Goal: Transaction & Acquisition: Purchase product/service

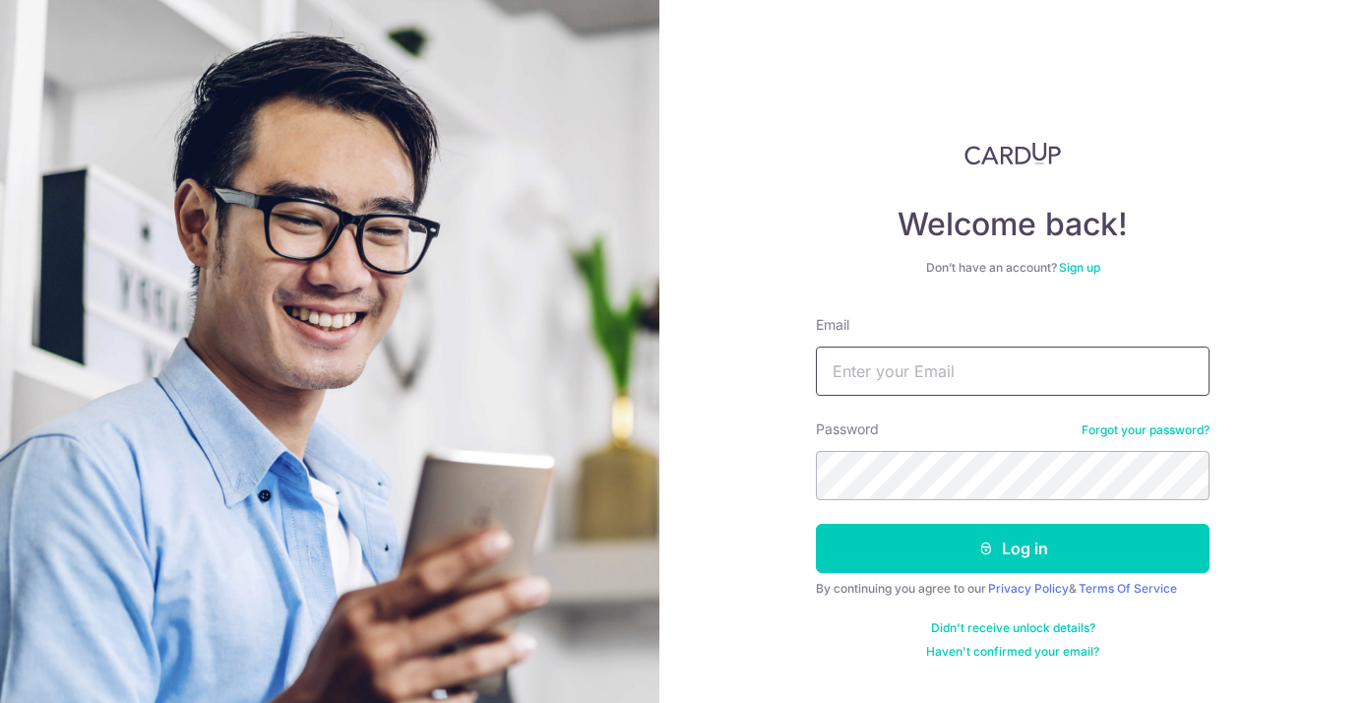
click at [860, 364] on input "Email" at bounding box center [1013, 370] width 394 height 49
type input "[PERSON_NAME][EMAIL_ADDRESS][DOMAIN_NAME]"
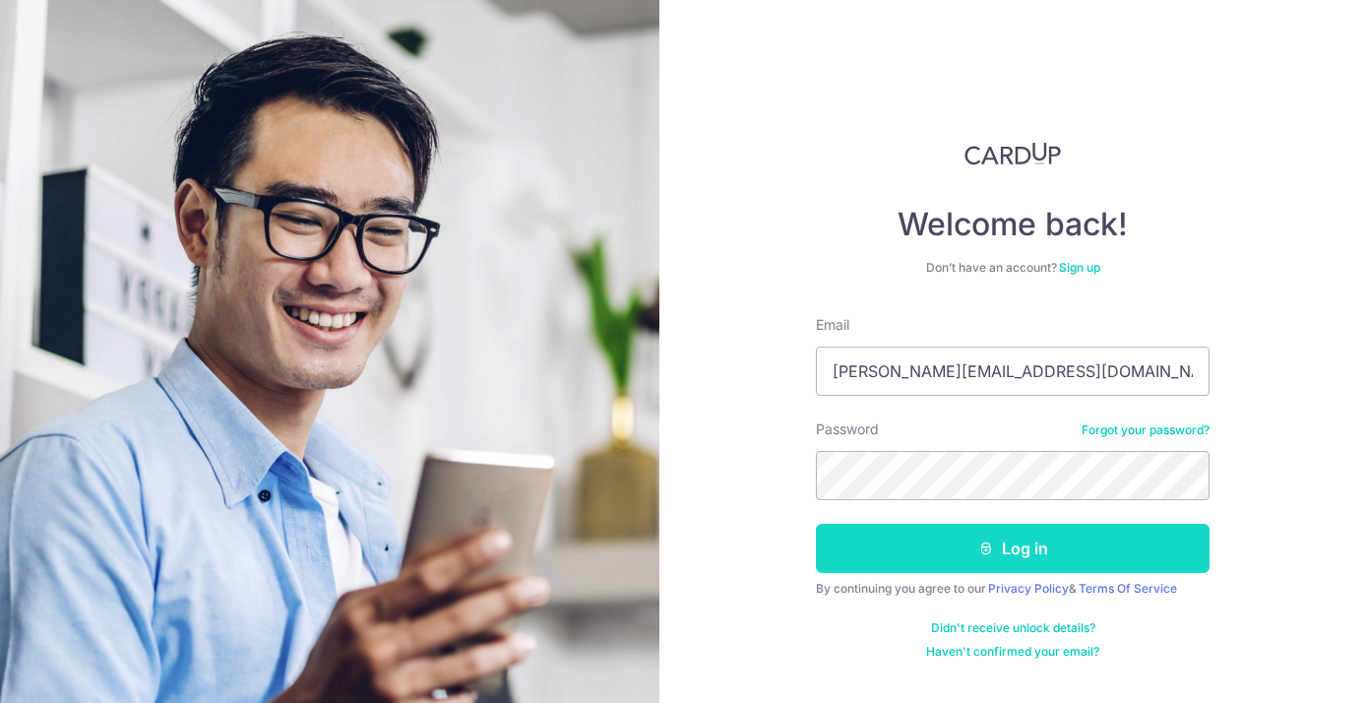
click at [1020, 540] on button "Log in" at bounding box center [1013, 548] width 394 height 49
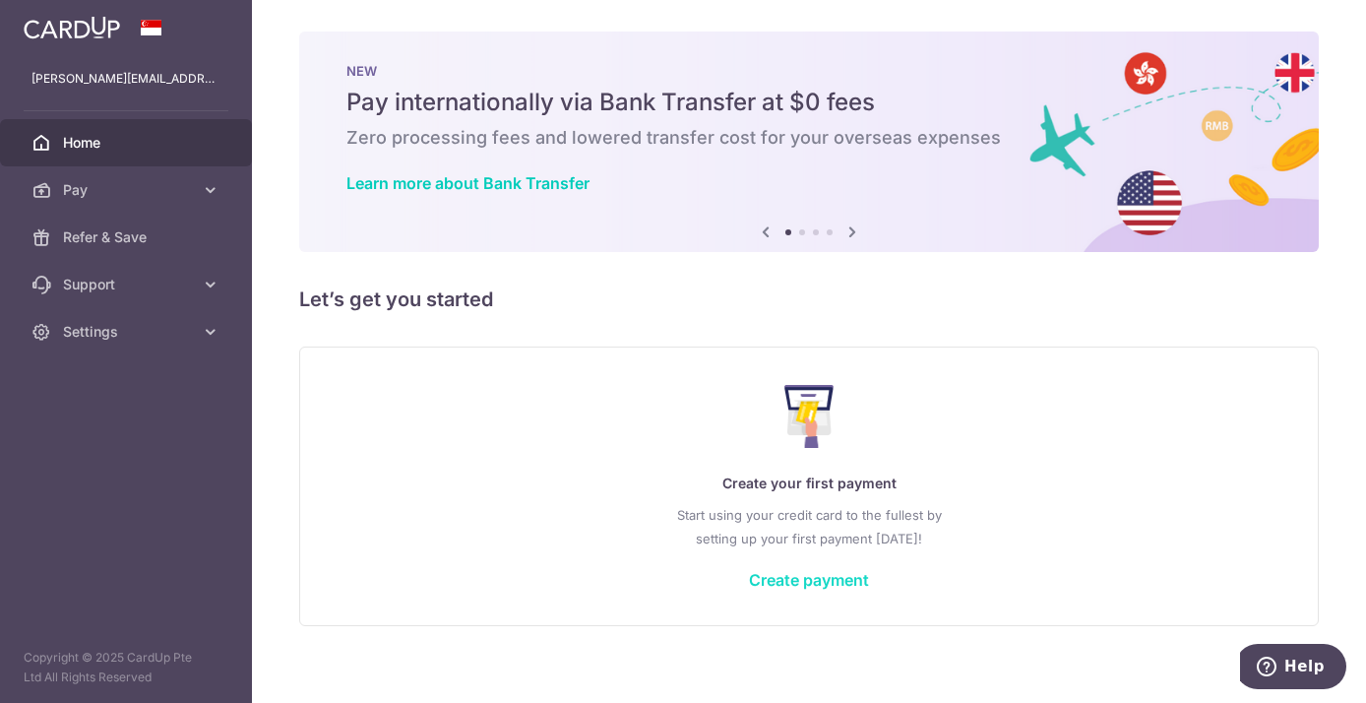
click at [802, 584] on link "Create payment" at bounding box center [809, 580] width 120 height 20
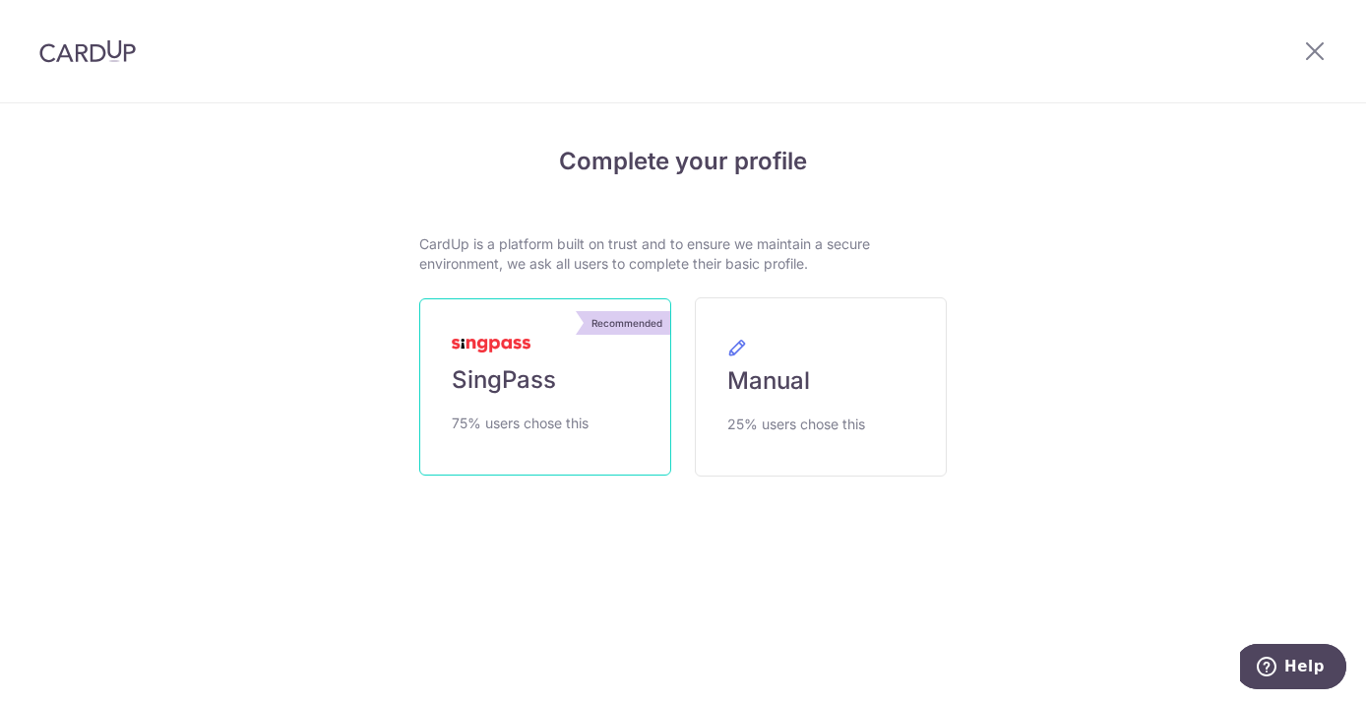
click at [545, 402] on link "Recommended SingPass 75% users chose this" at bounding box center [545, 386] width 252 height 177
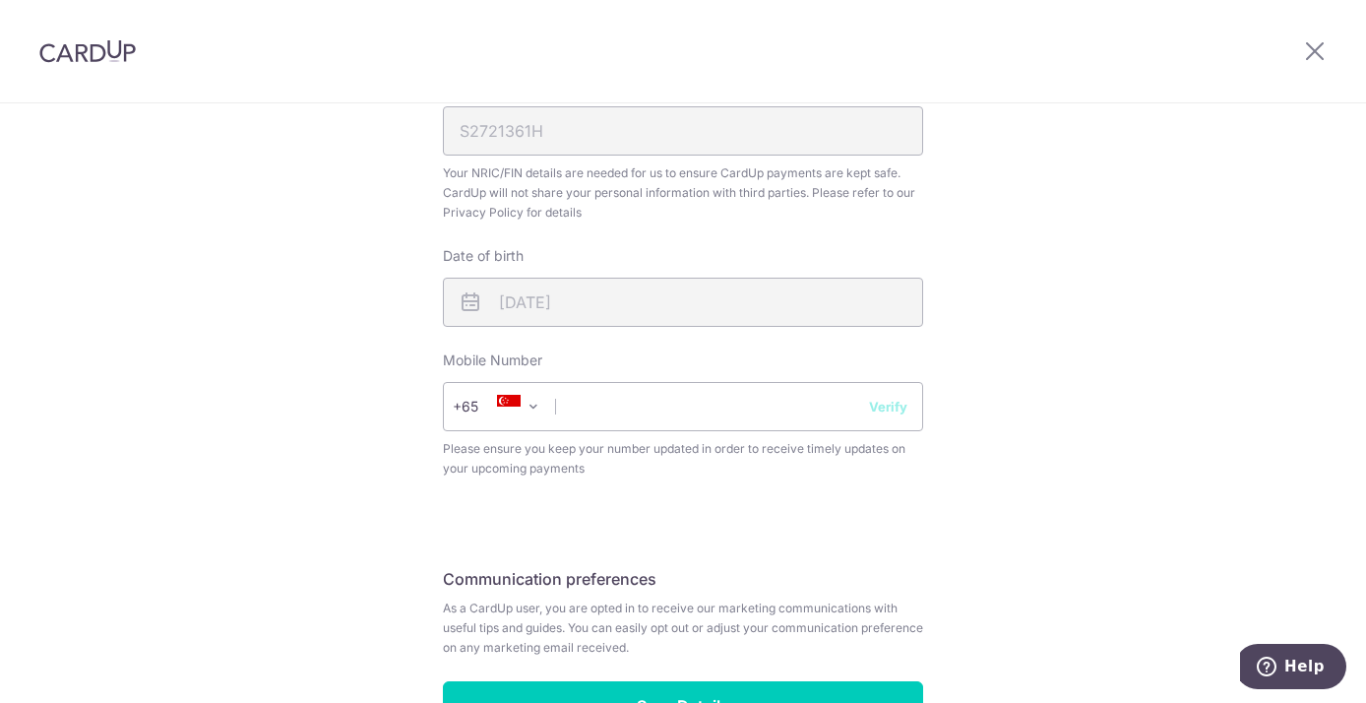
scroll to position [621, 0]
click at [596, 412] on input "text" at bounding box center [683, 404] width 480 height 49
type input "96848088"
select select "65"
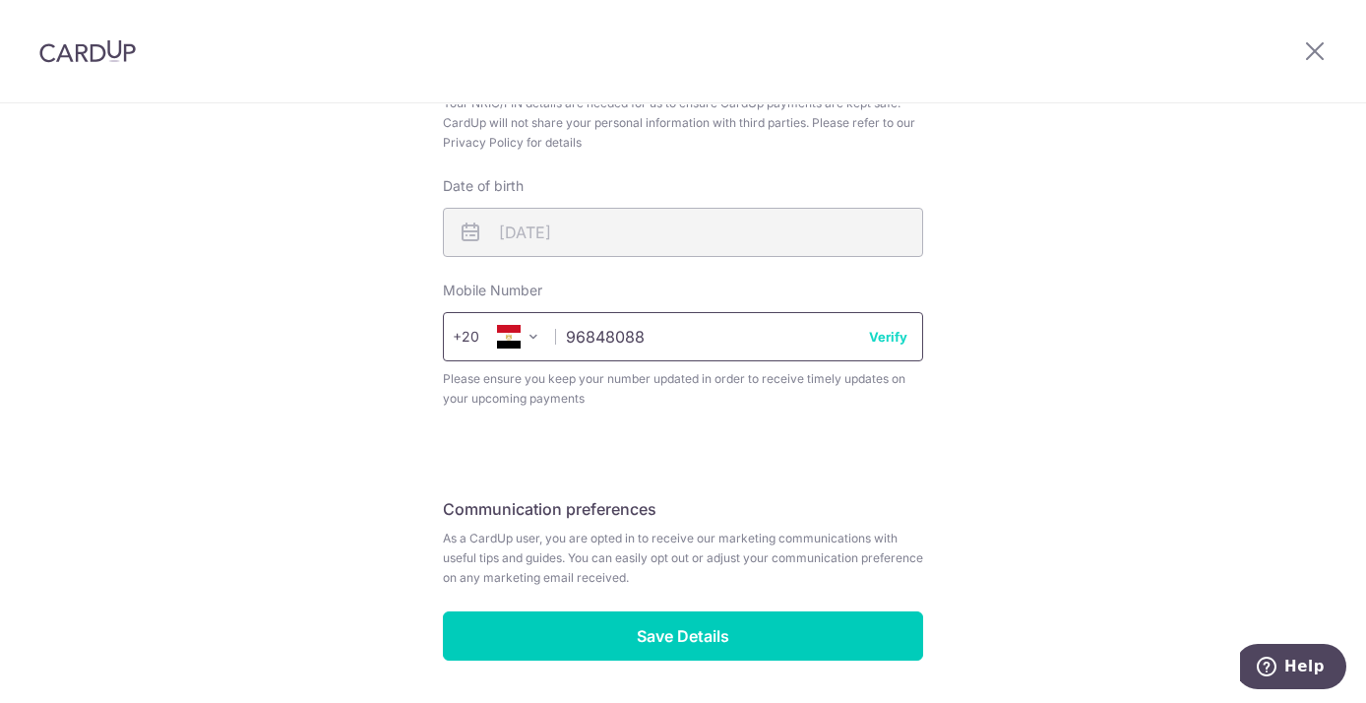
scroll to position [755, 0]
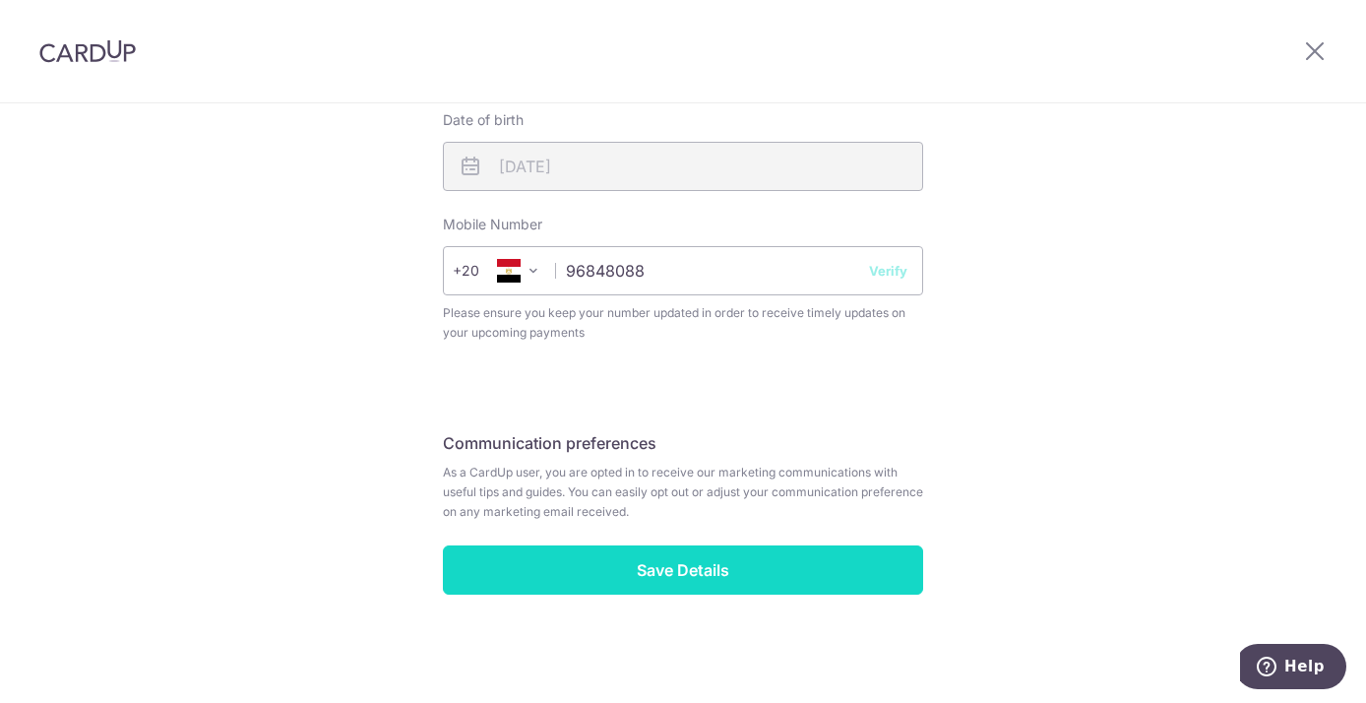
click at [705, 566] on input "Save Details" at bounding box center [683, 569] width 480 height 49
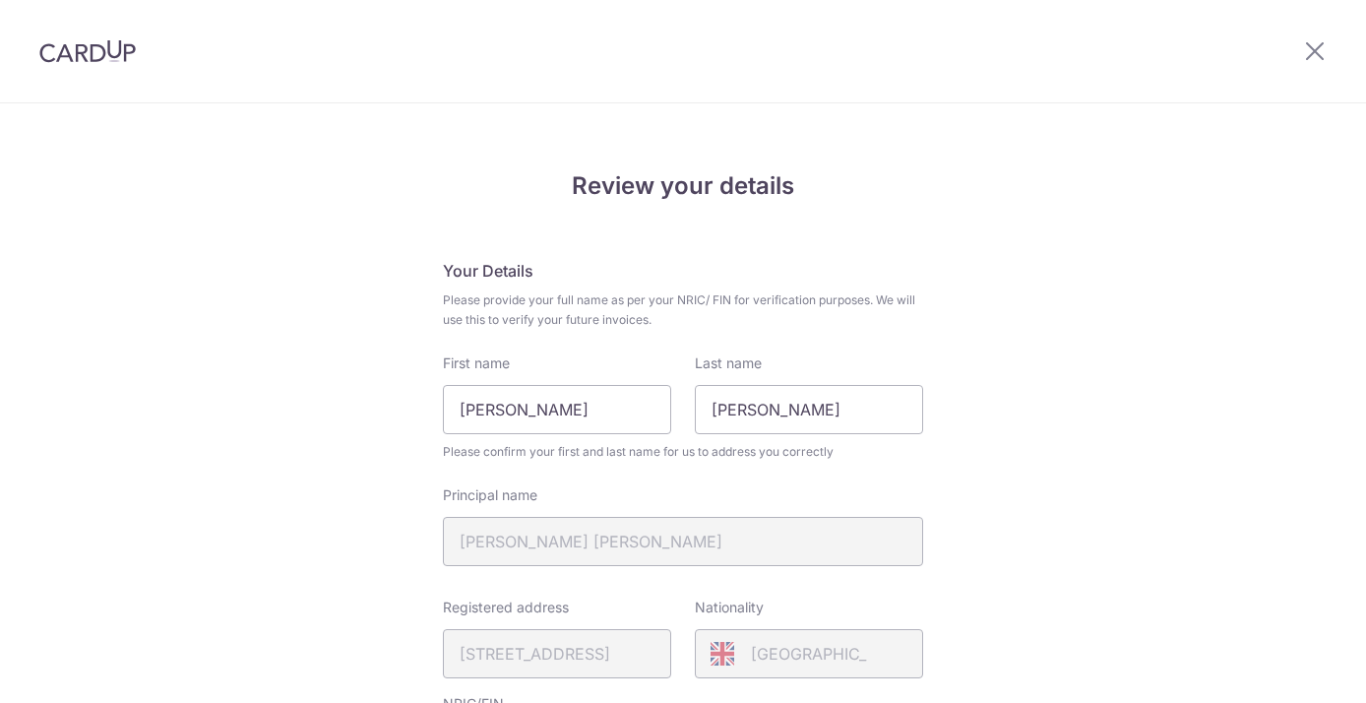
scroll to position [782, 0]
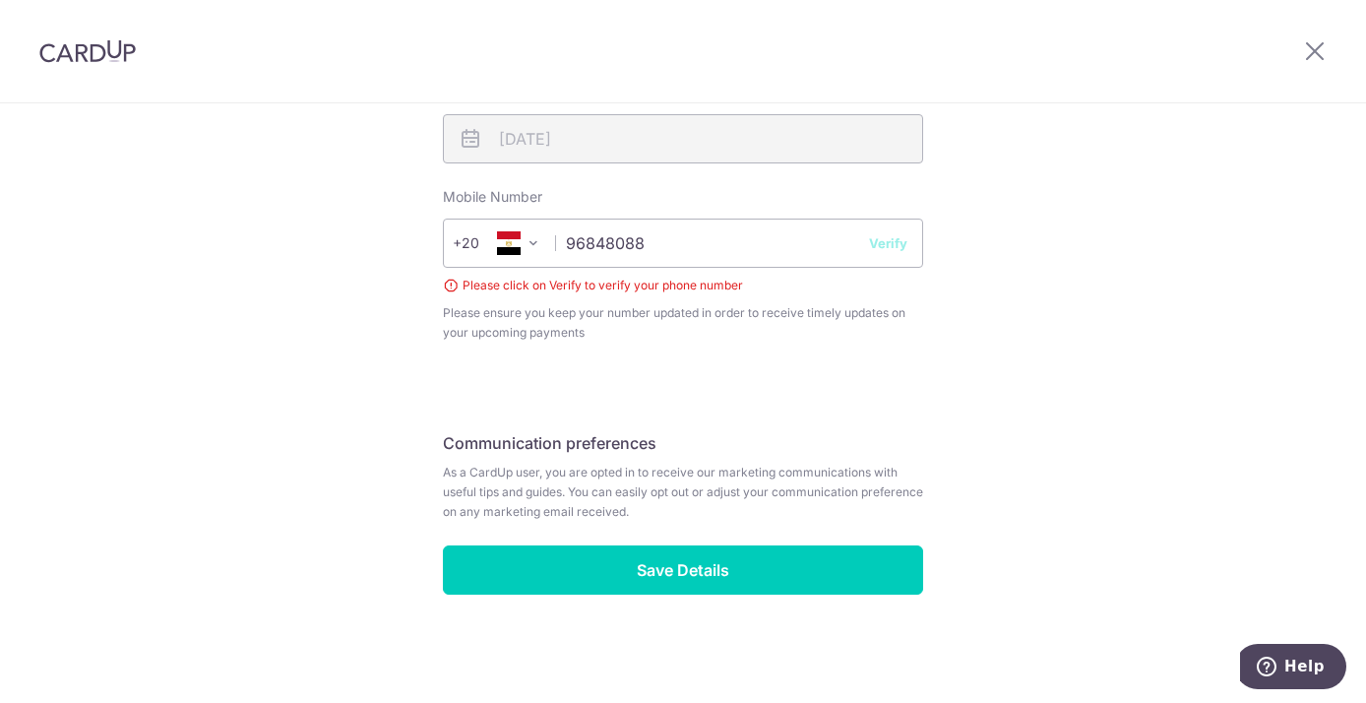
click at [535, 240] on span at bounding box center [534, 243] width 24 height 24
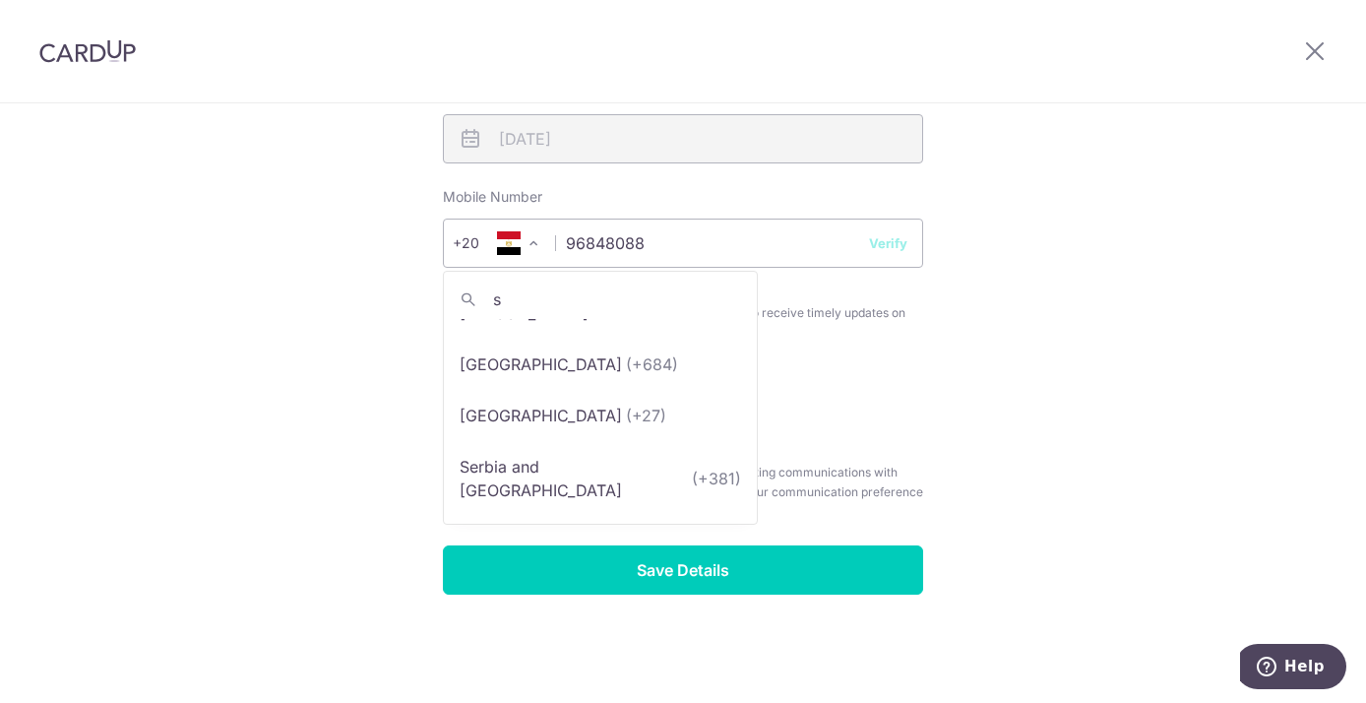
scroll to position [0, 0]
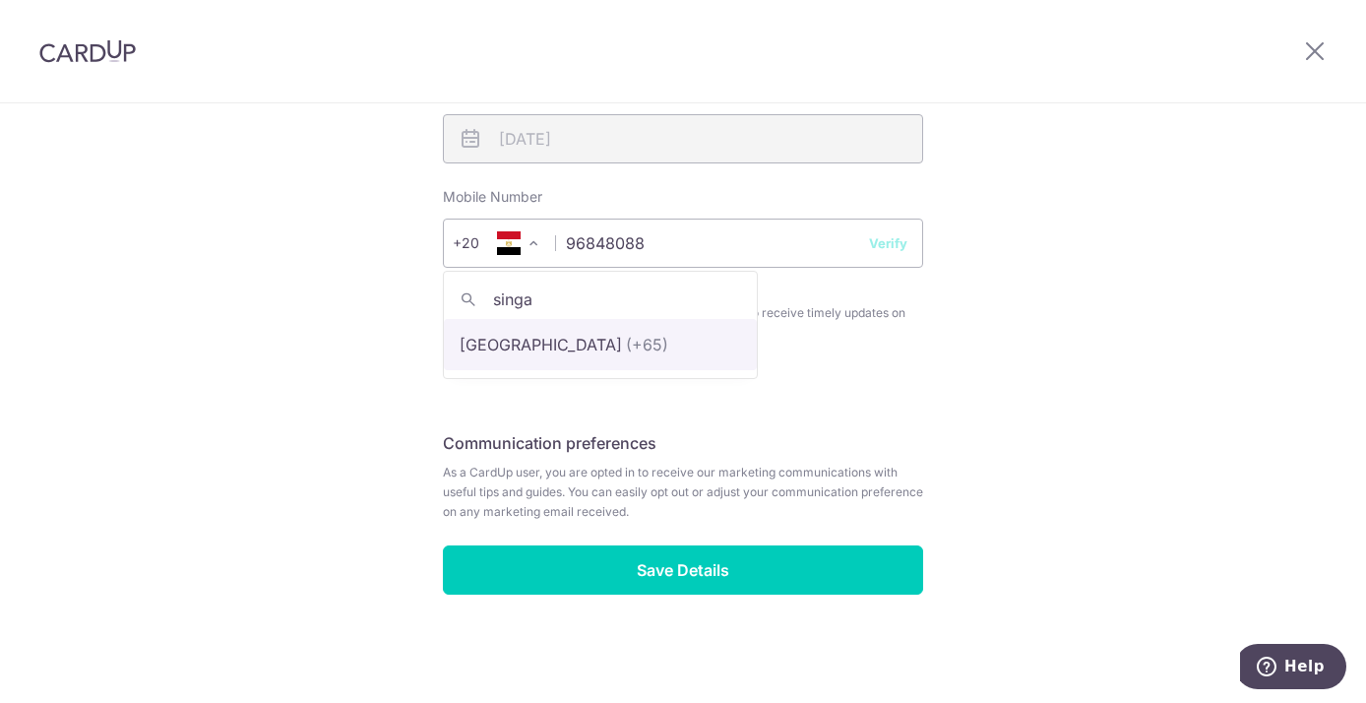
type input "singa"
select select "199"
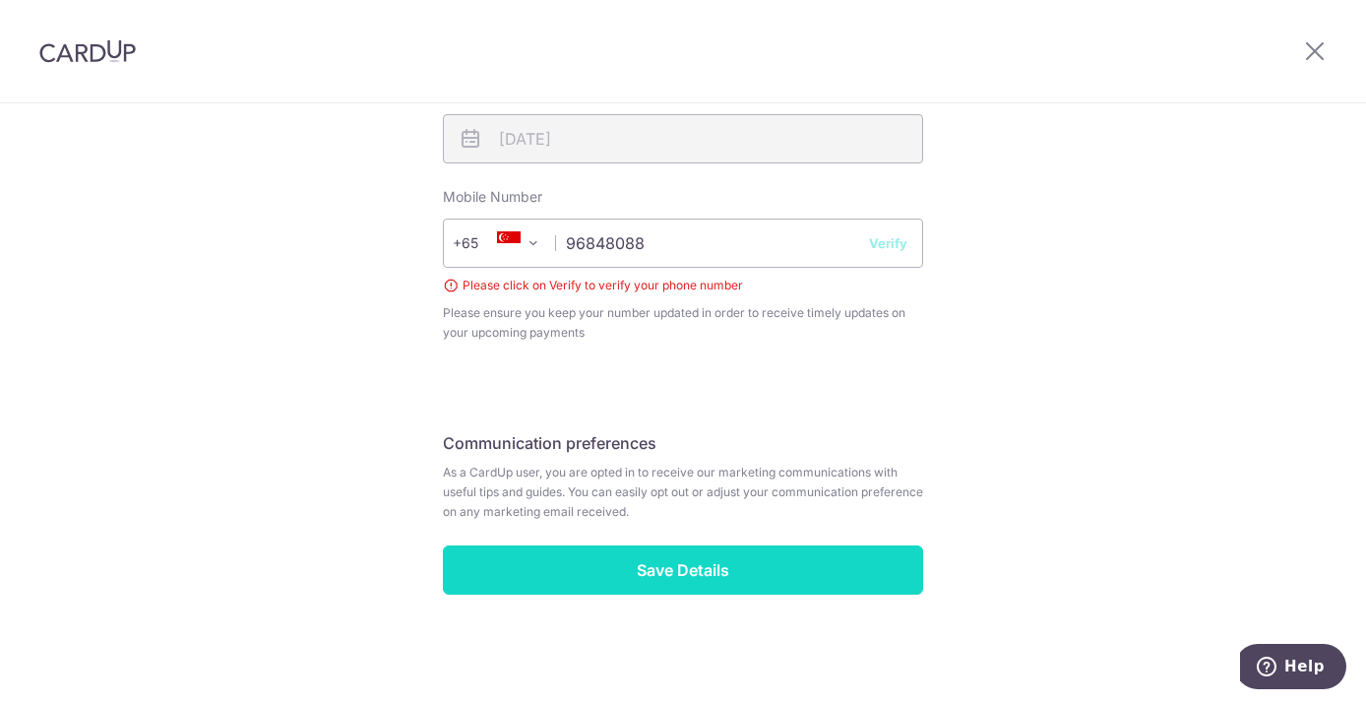
click at [642, 566] on input "Save Details" at bounding box center [683, 569] width 480 height 49
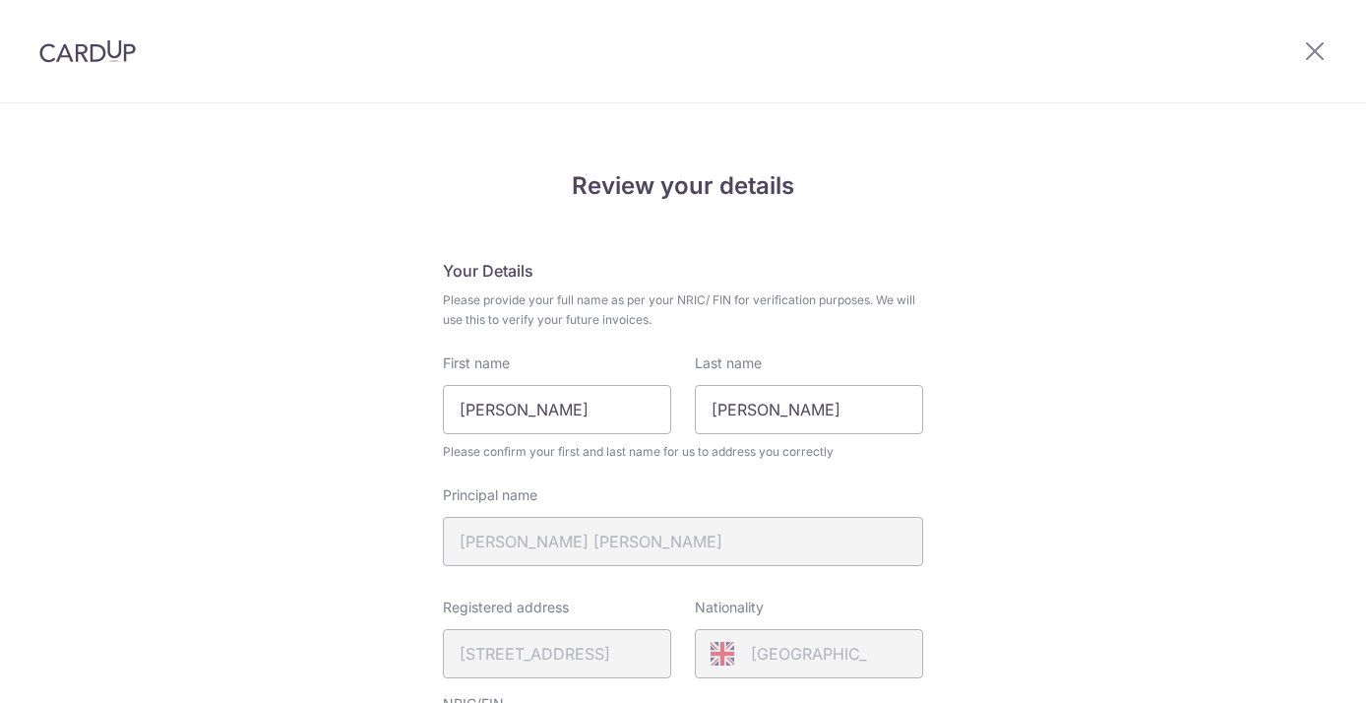
scroll to position [782, 0]
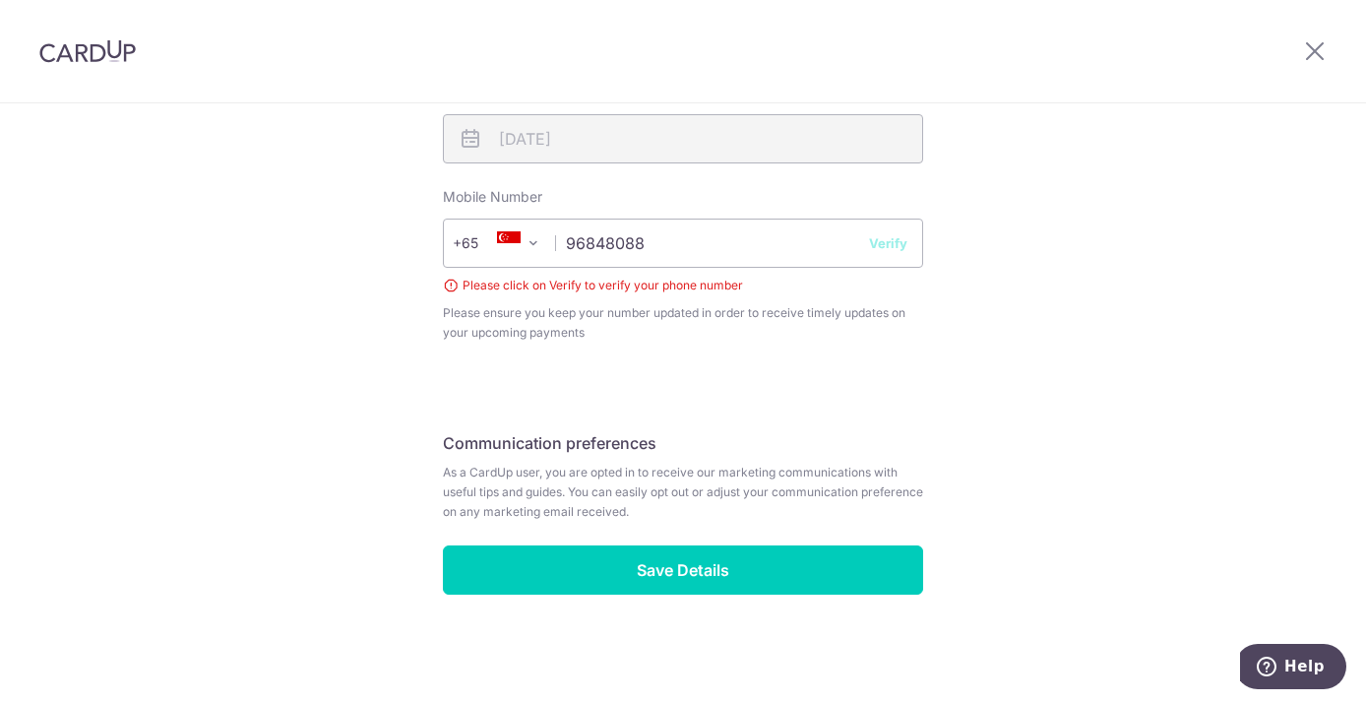
click at [879, 238] on button "Verify" at bounding box center [888, 243] width 38 height 20
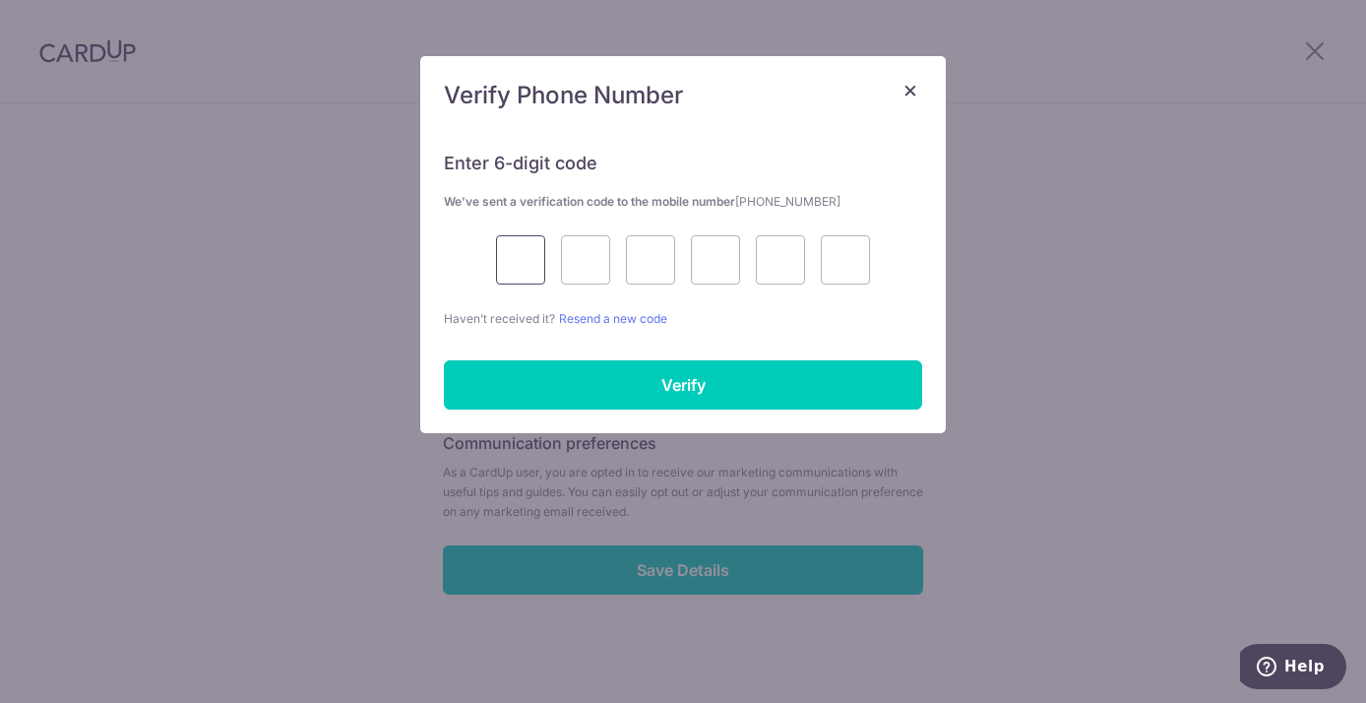
click at [512, 251] on input "text" at bounding box center [520, 259] width 49 height 49
type input "7"
type input "2"
type input "1"
type input "9"
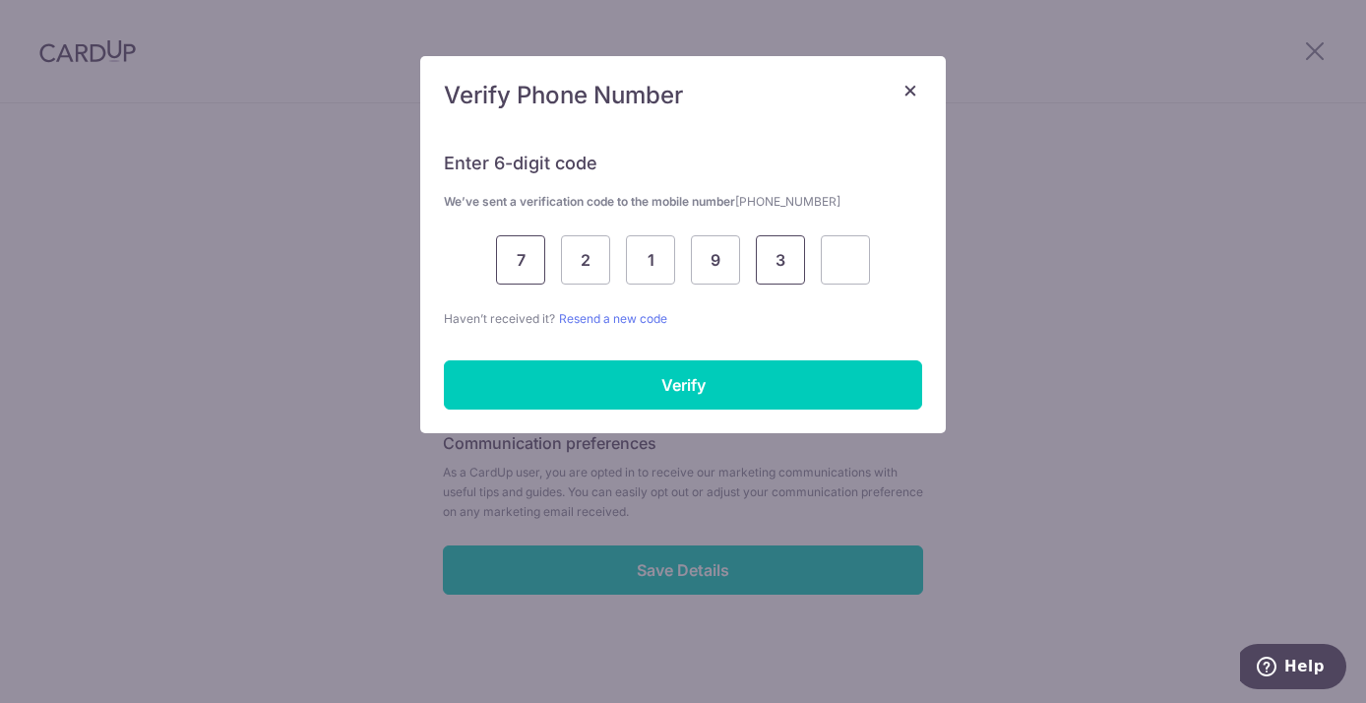
type input "3"
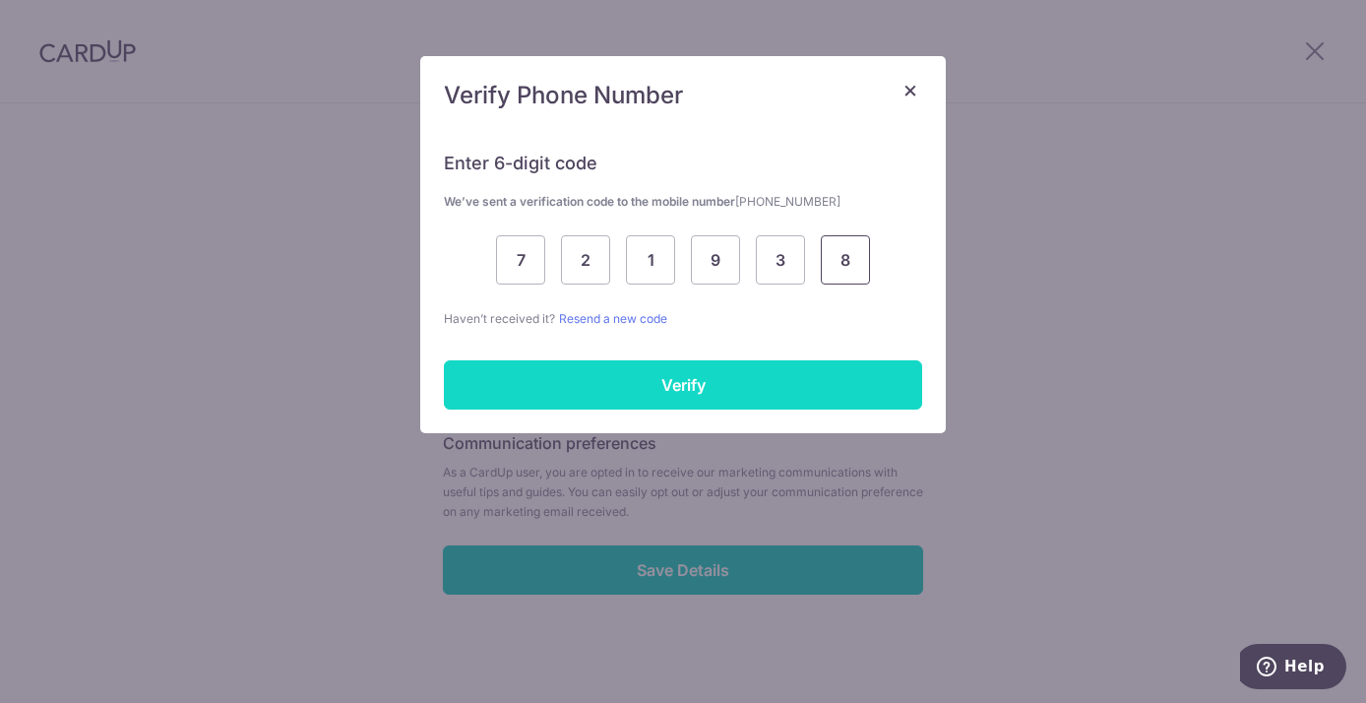
type input "8"
click at [657, 386] on input "Verify" at bounding box center [683, 384] width 478 height 49
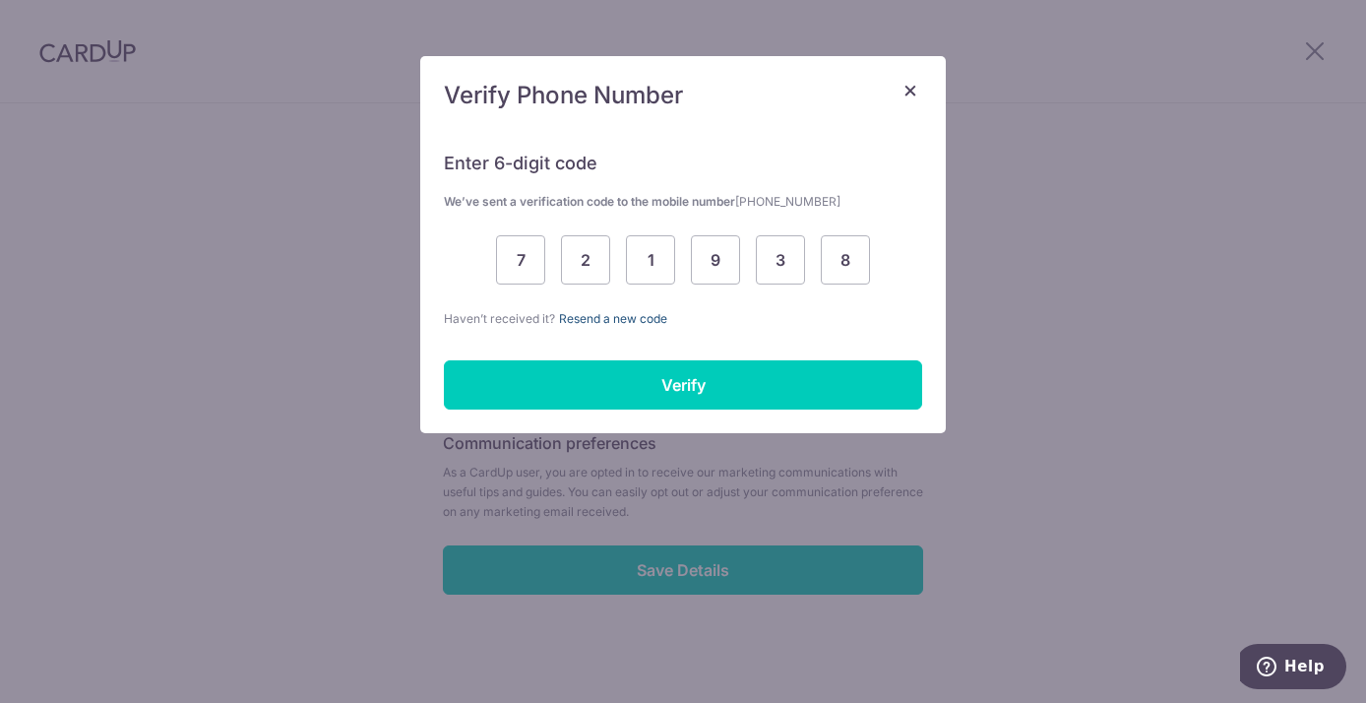
scroll to position [755, 0]
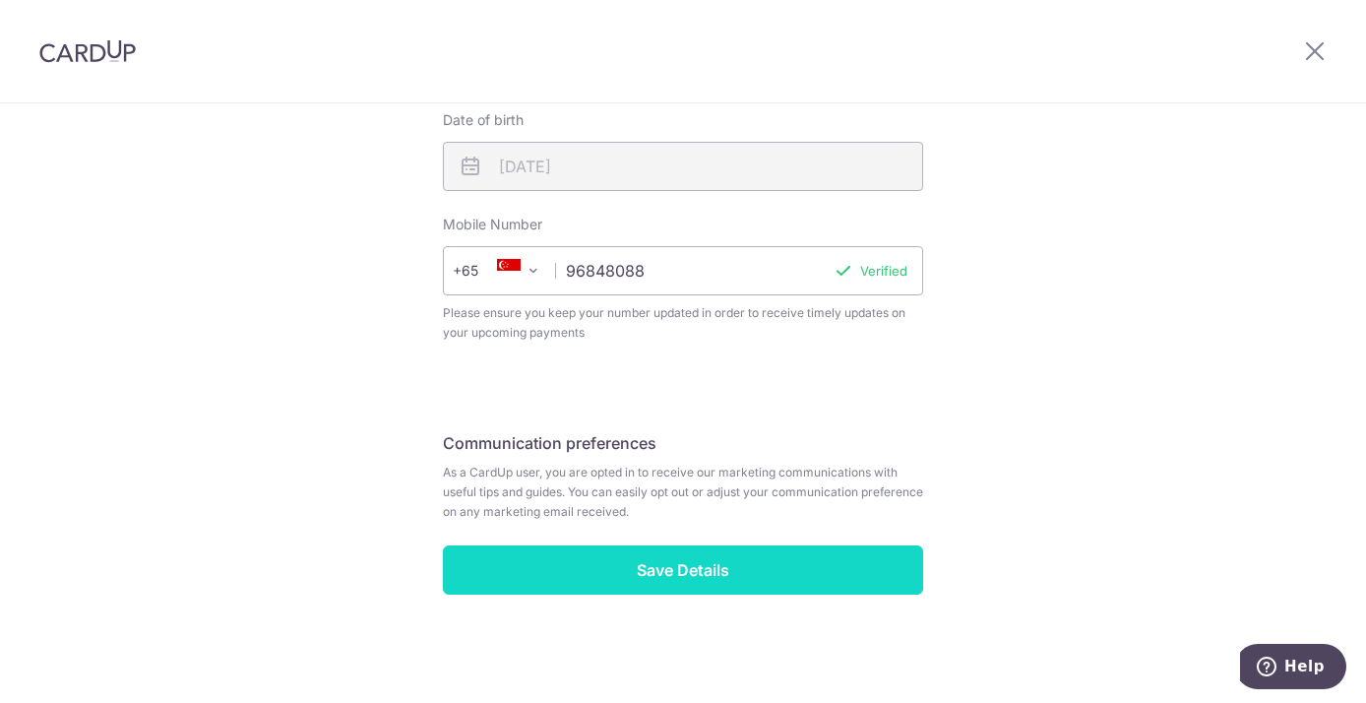
click at [667, 565] on input "Save Details" at bounding box center [683, 569] width 480 height 49
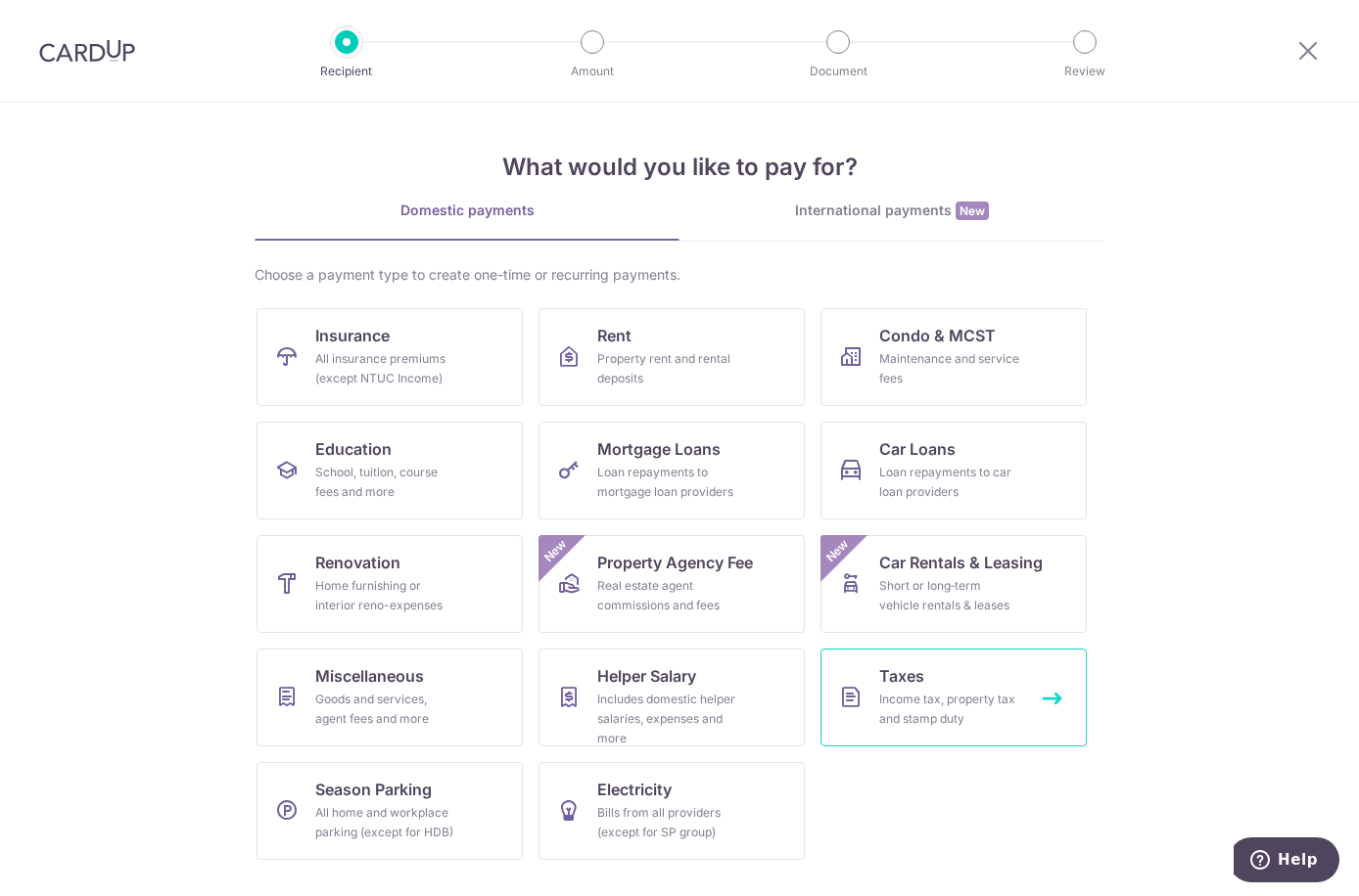
click at [919, 698] on div "Income tax, property tax and stamp duty" at bounding box center [950, 709] width 141 height 39
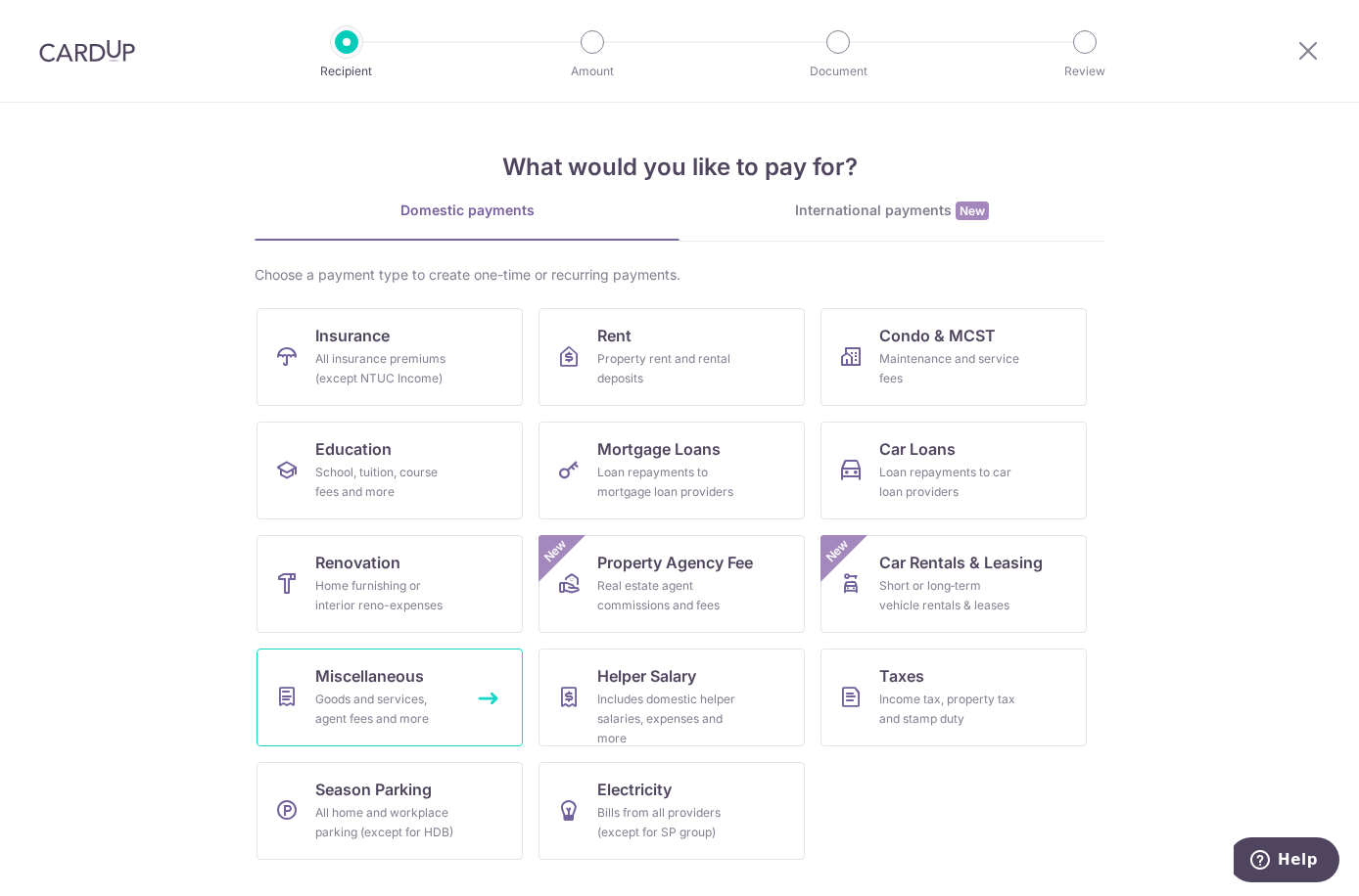
click at [362, 678] on span "Miscellaneous" at bounding box center [369, 676] width 108 height 24
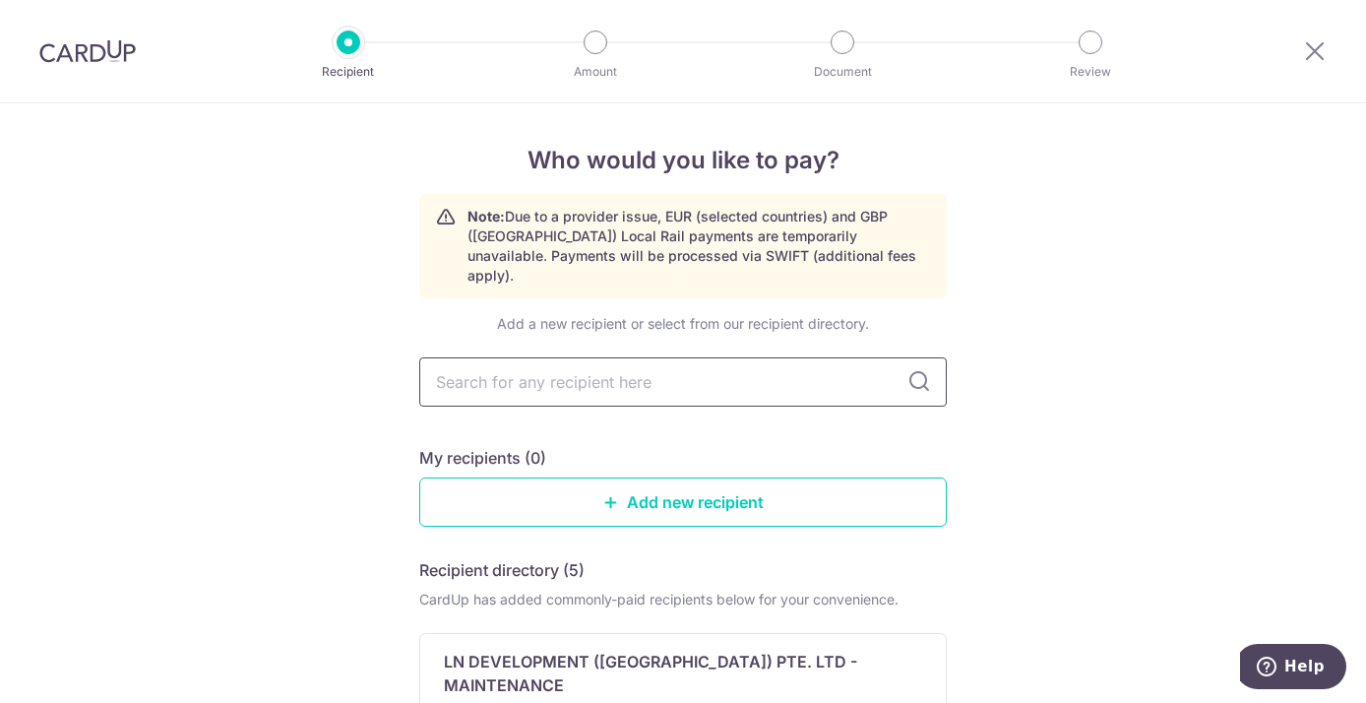
click at [508, 366] on input "text" at bounding box center [682, 381] width 527 height 49
type input "land tra"
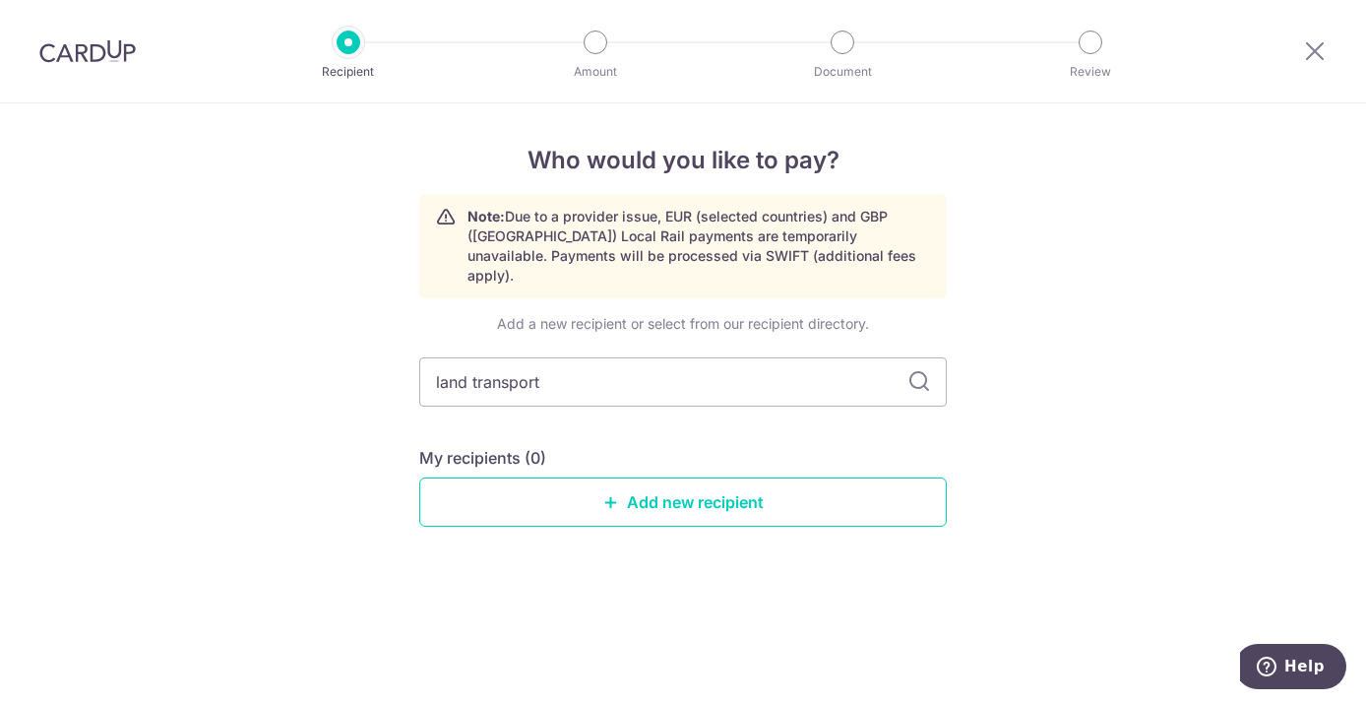
type input "land transport"
type input "land transport a"
type input "land transport authority"
click at [921, 370] on icon at bounding box center [919, 382] width 24 height 24
click at [990, 415] on div "Who would you like to pay? Note: Due to a provider issue, EUR (selected countri…" at bounding box center [683, 402] width 1366 height 599
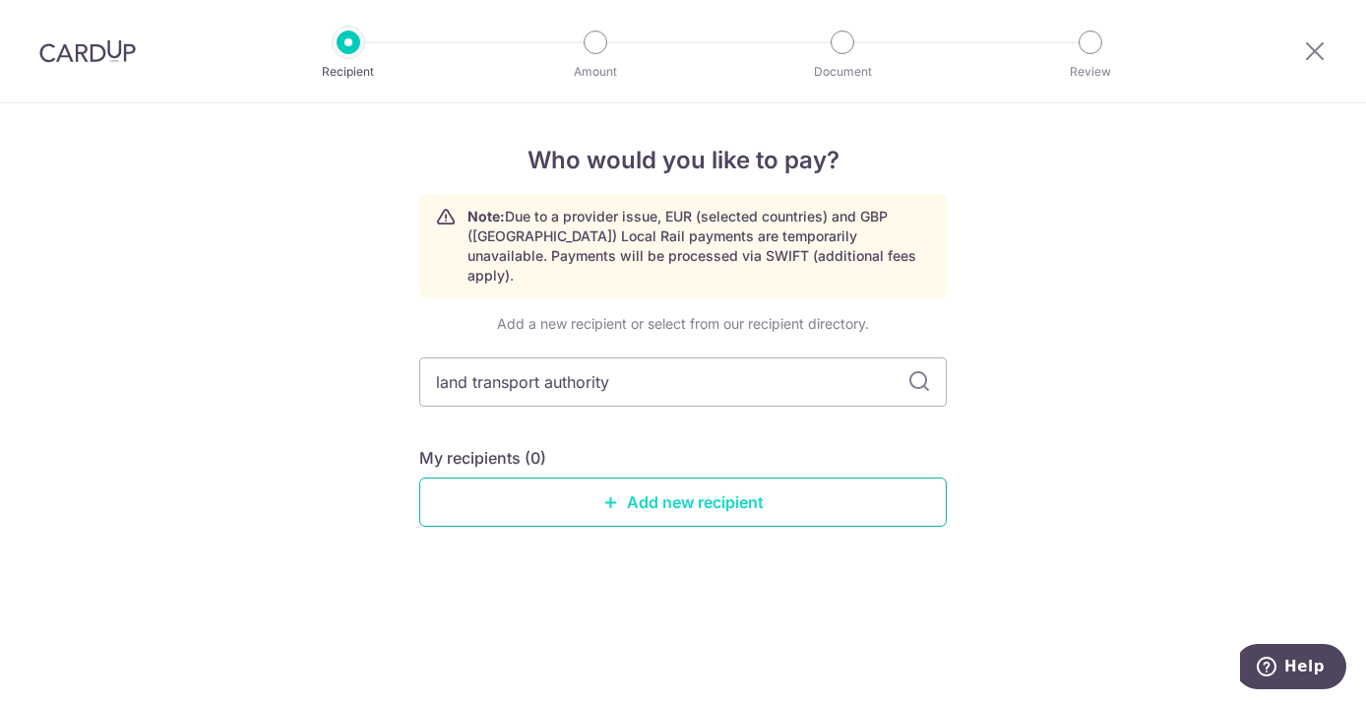
click at [706, 481] on link "Add new recipient" at bounding box center [682, 501] width 527 height 49
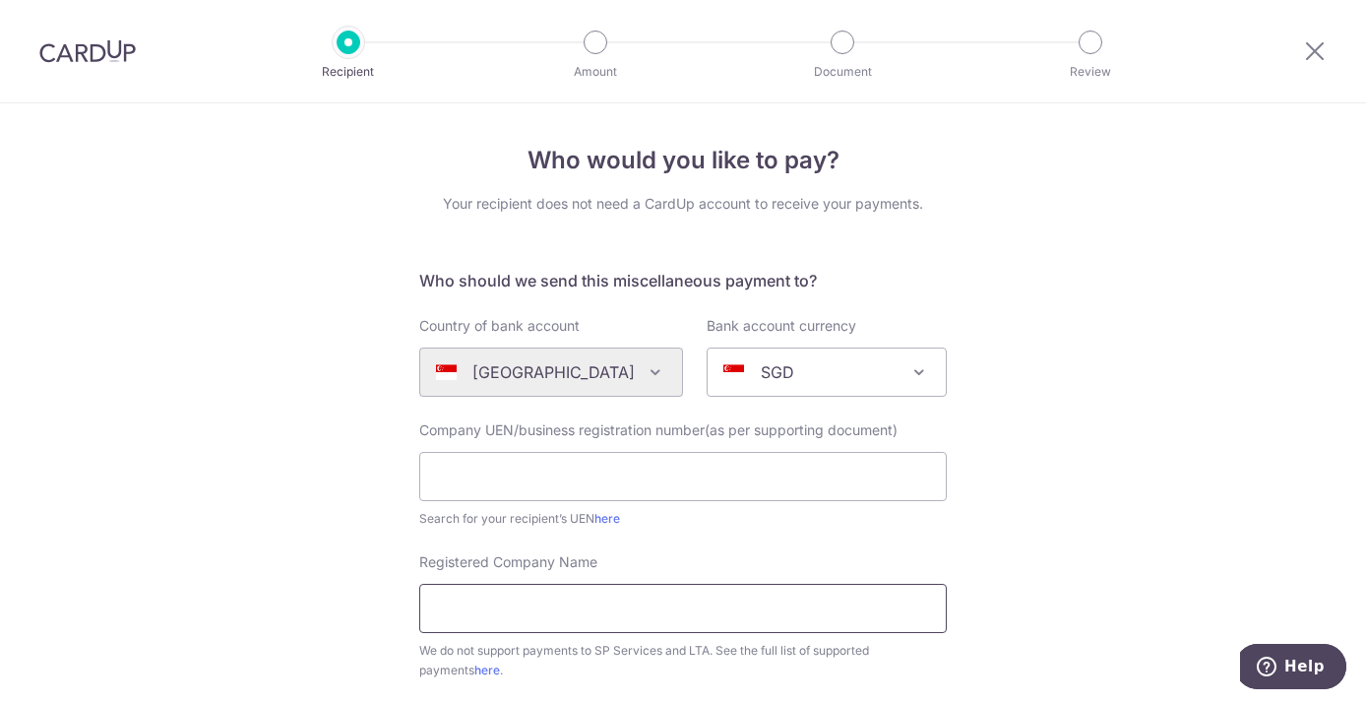
click at [609, 604] on input "Registered Company Name" at bounding box center [682, 608] width 527 height 49
type input "land"
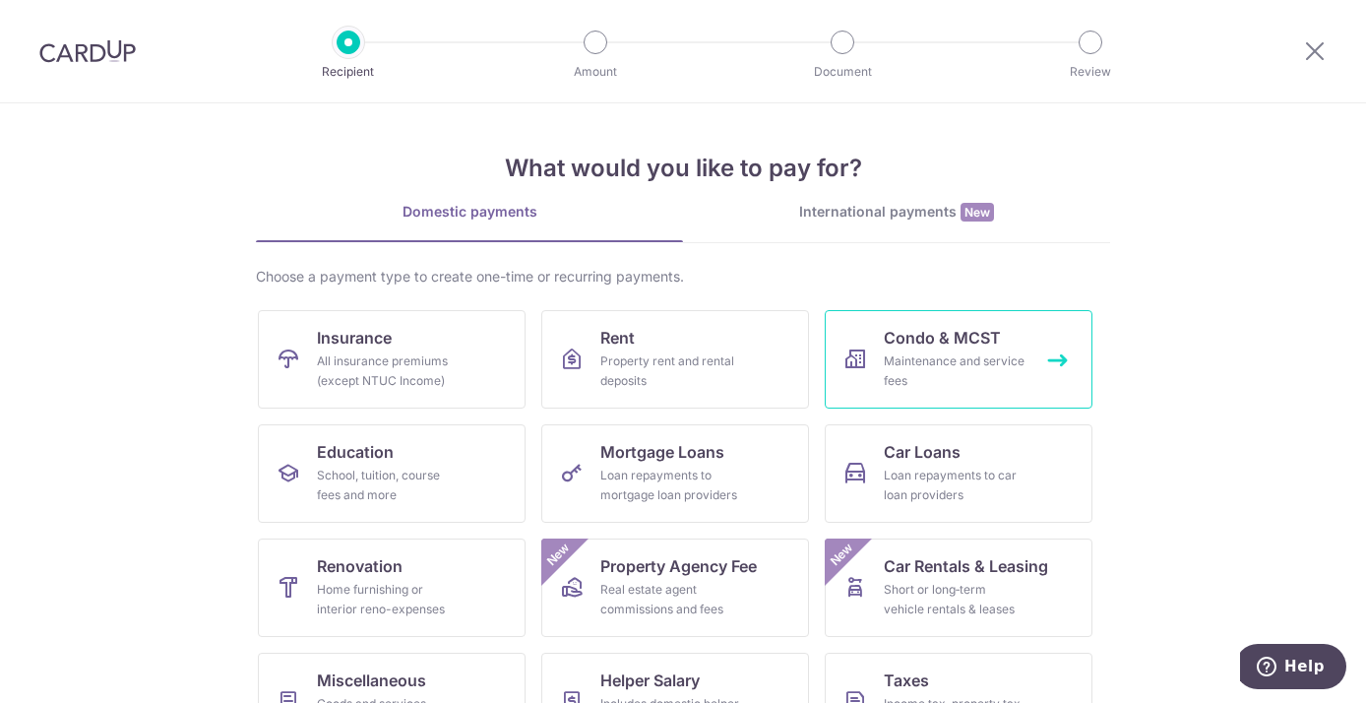
click at [943, 347] on span "Condo & MCST" at bounding box center [942, 338] width 117 height 24
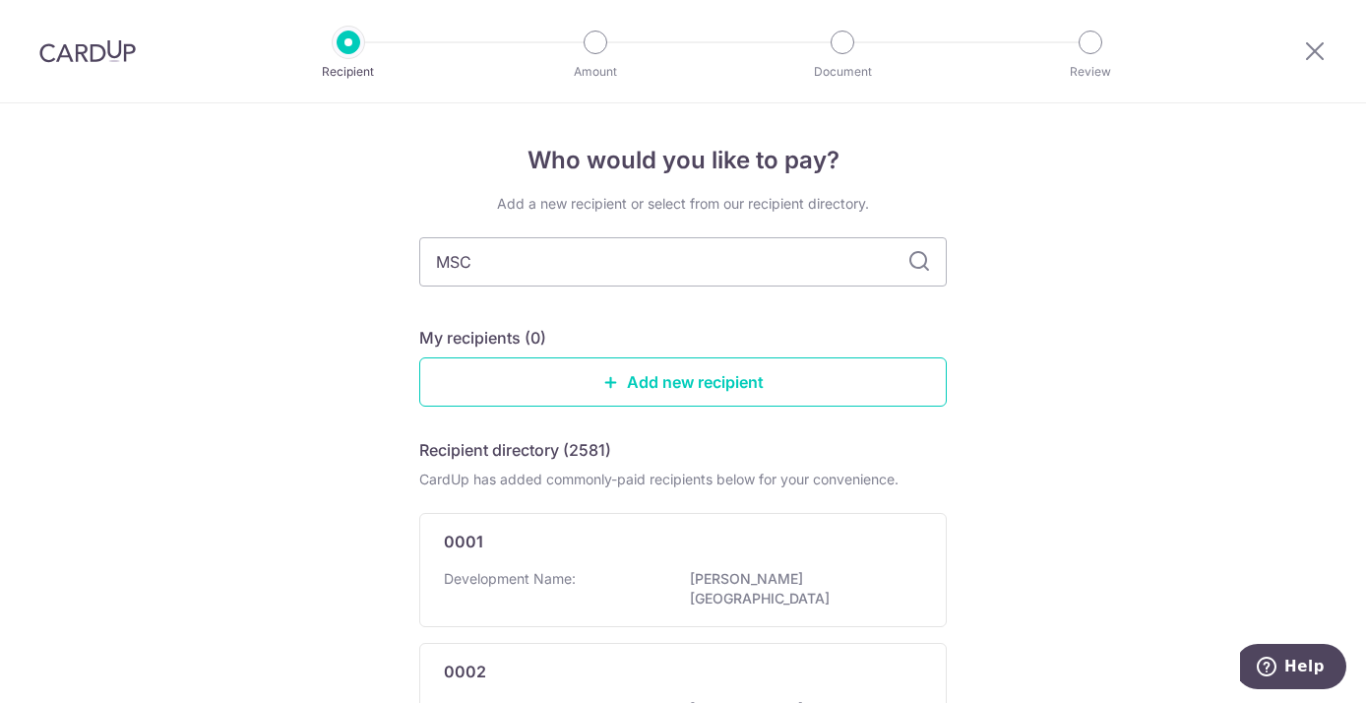
type input "MSCT"
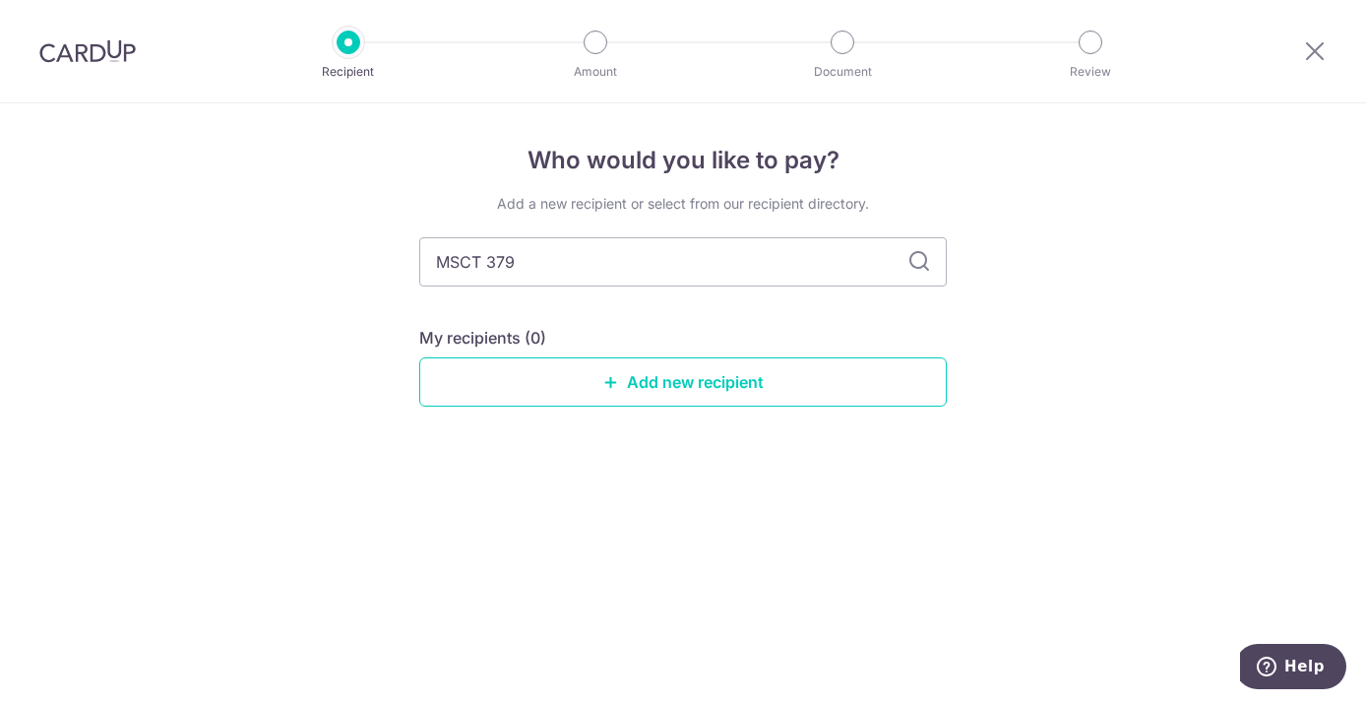
type input "MSCT 3790"
click at [731, 371] on link "Add new recipient" at bounding box center [682, 381] width 527 height 49
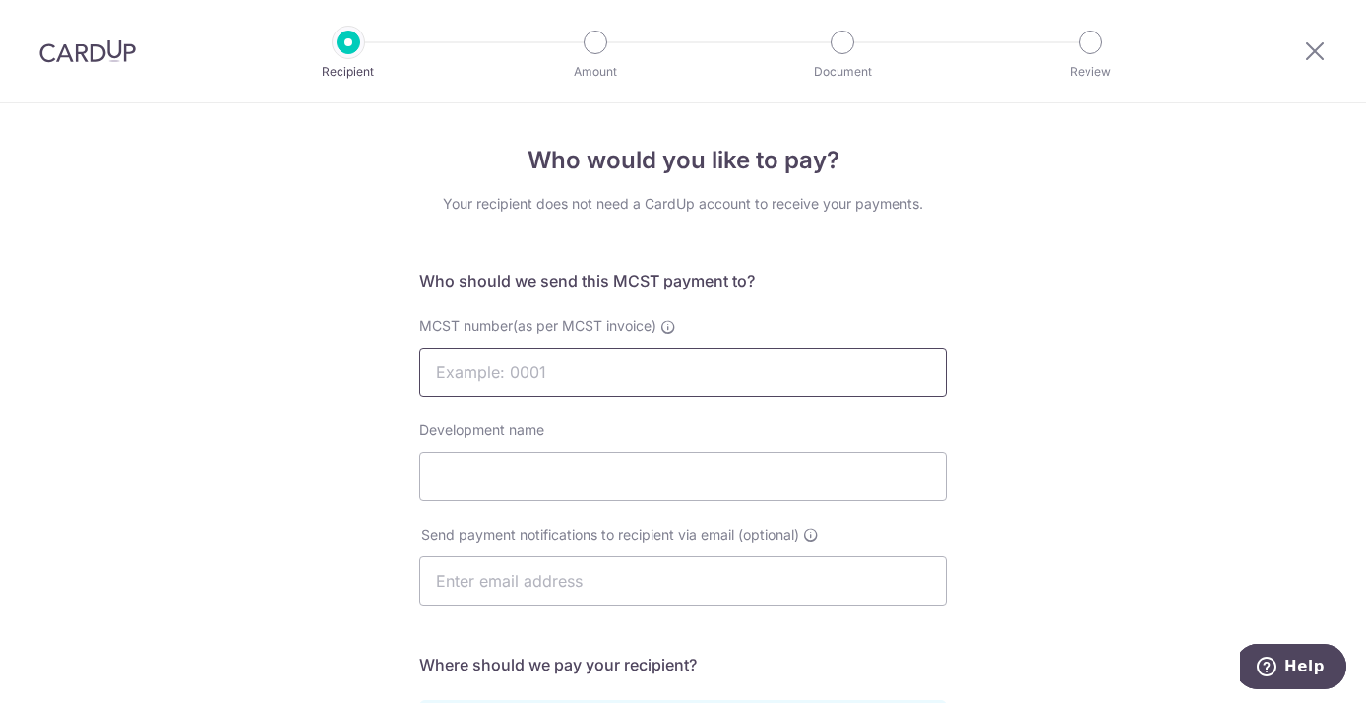
click at [724, 390] on input "MCST number(as per MCST invoice)" at bounding box center [682, 371] width 527 height 49
type input "3790"
click at [710, 483] on input "Development name" at bounding box center [682, 476] width 527 height 49
type input "The Greenwood"
click at [628, 574] on input "text" at bounding box center [682, 580] width 527 height 49
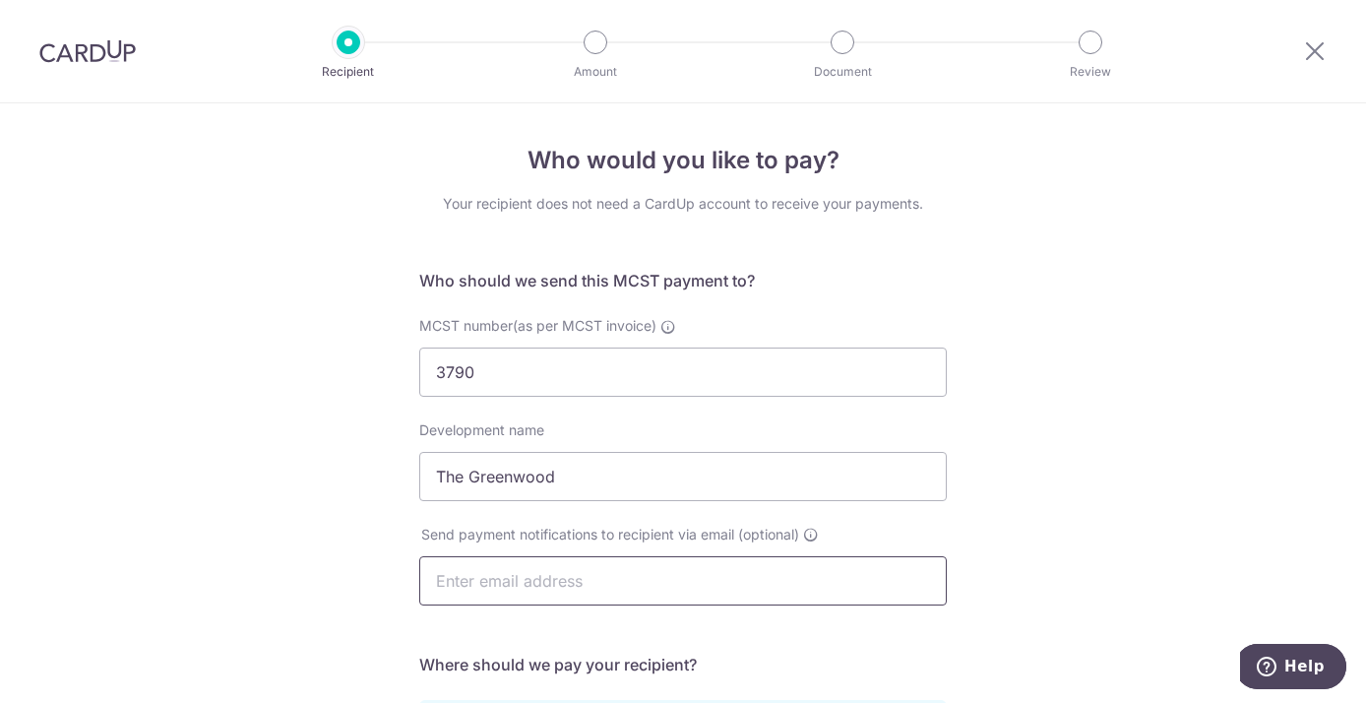
type input "[PERSON_NAME][EMAIL_ADDRESS][DOMAIN_NAME]"
type input "[PERSON_NAME]"
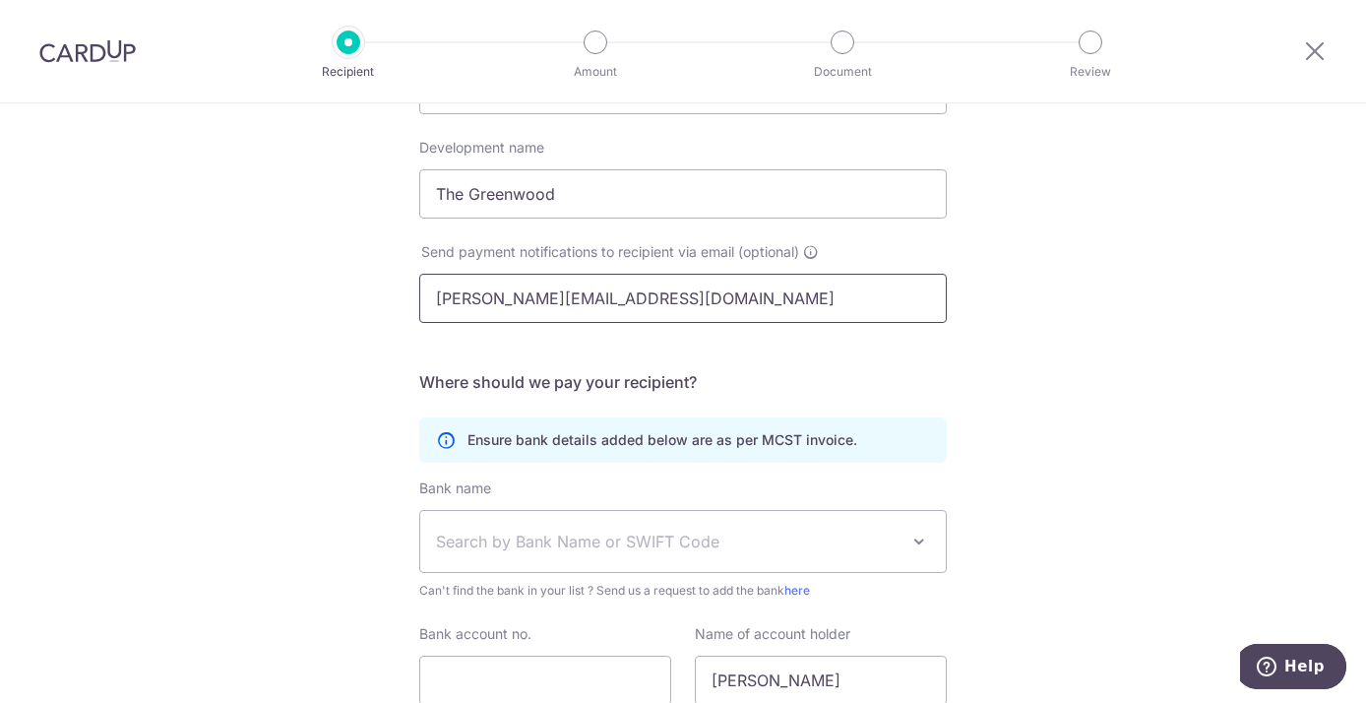
scroll to position [283, 0]
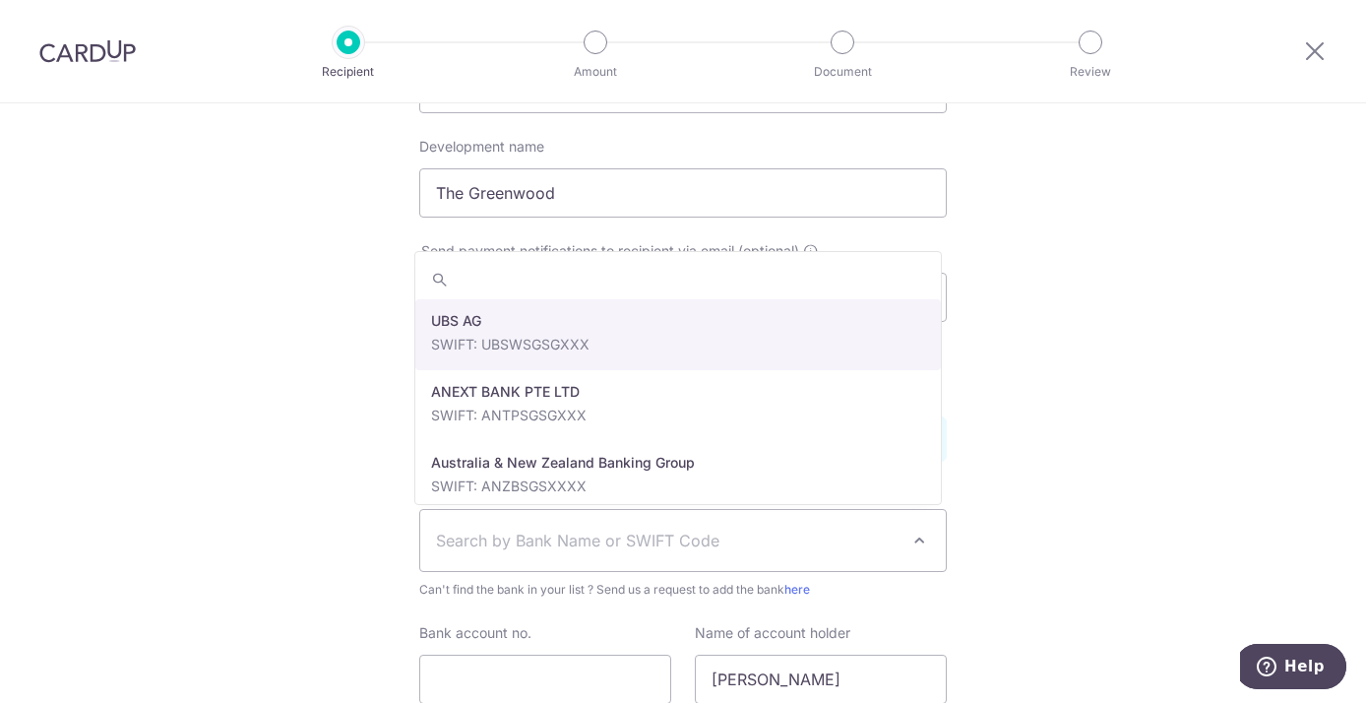
click at [923, 544] on span at bounding box center [919, 540] width 24 height 24
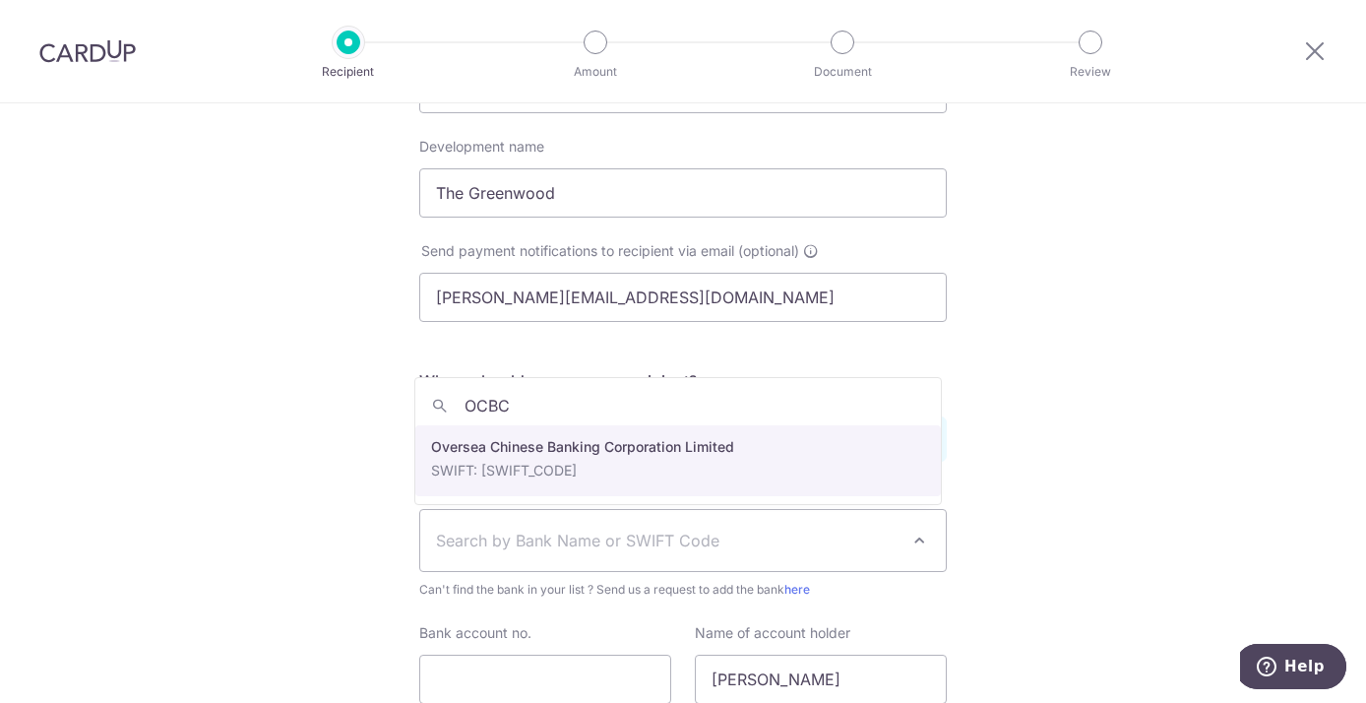
type input "OCBC"
select select "12"
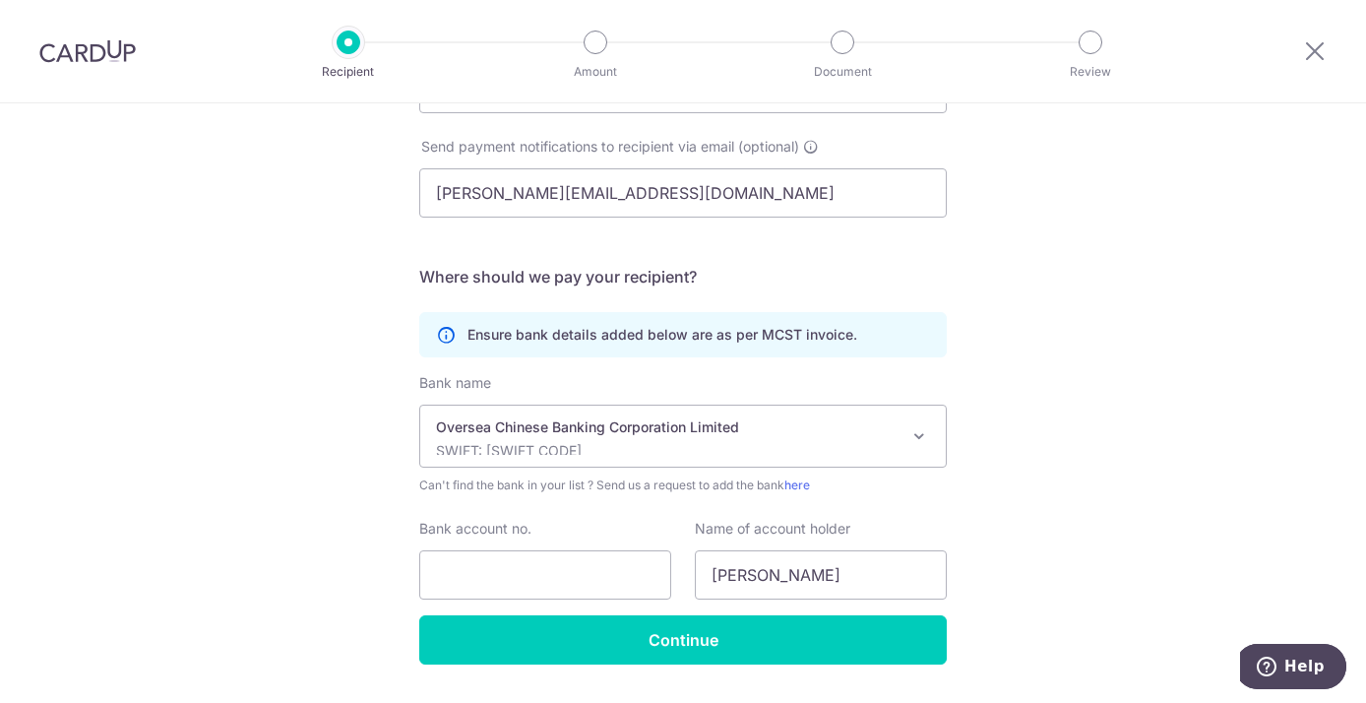
scroll to position [390, 0]
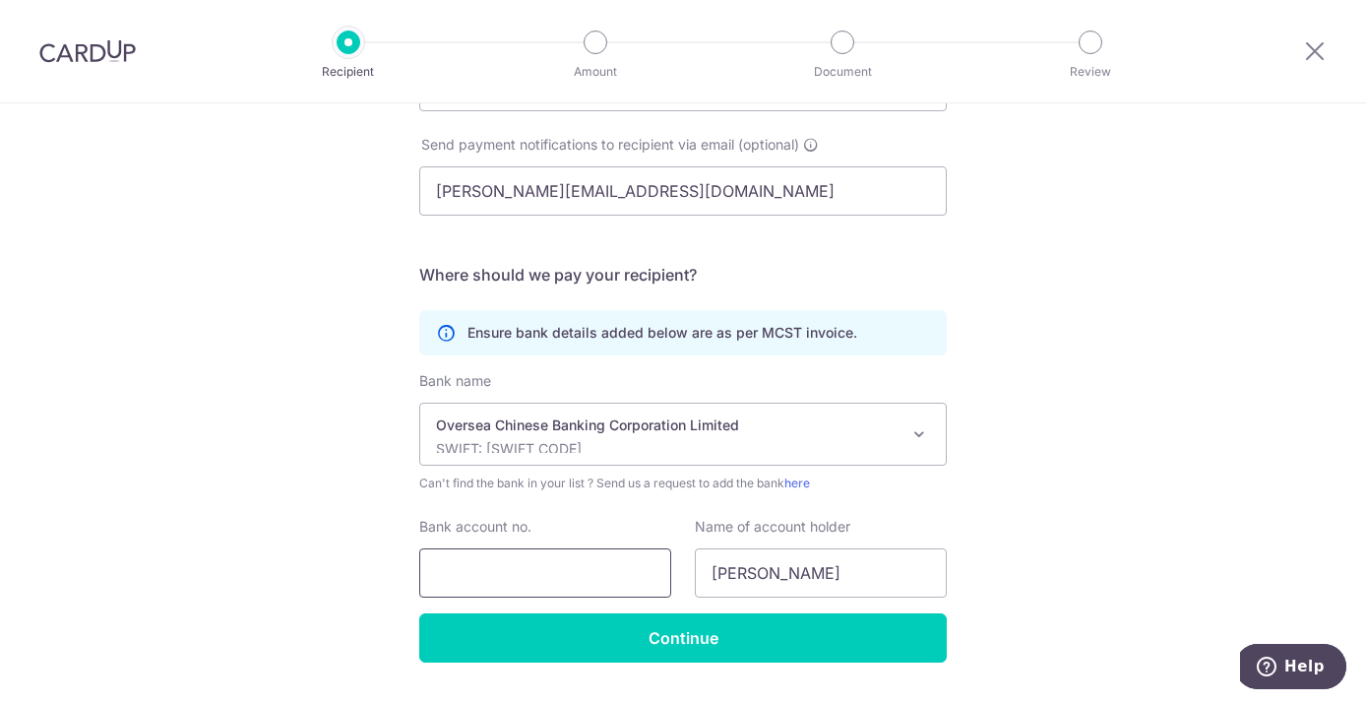
click at [567, 562] on input "Bank account no." at bounding box center [545, 572] width 252 height 49
drag, startPoint x: 487, startPoint y: 570, endPoint x: 493, endPoint y: 599, distance: 30.1
click at [487, 571] on input "647168160001" at bounding box center [545, 572] width 252 height 49
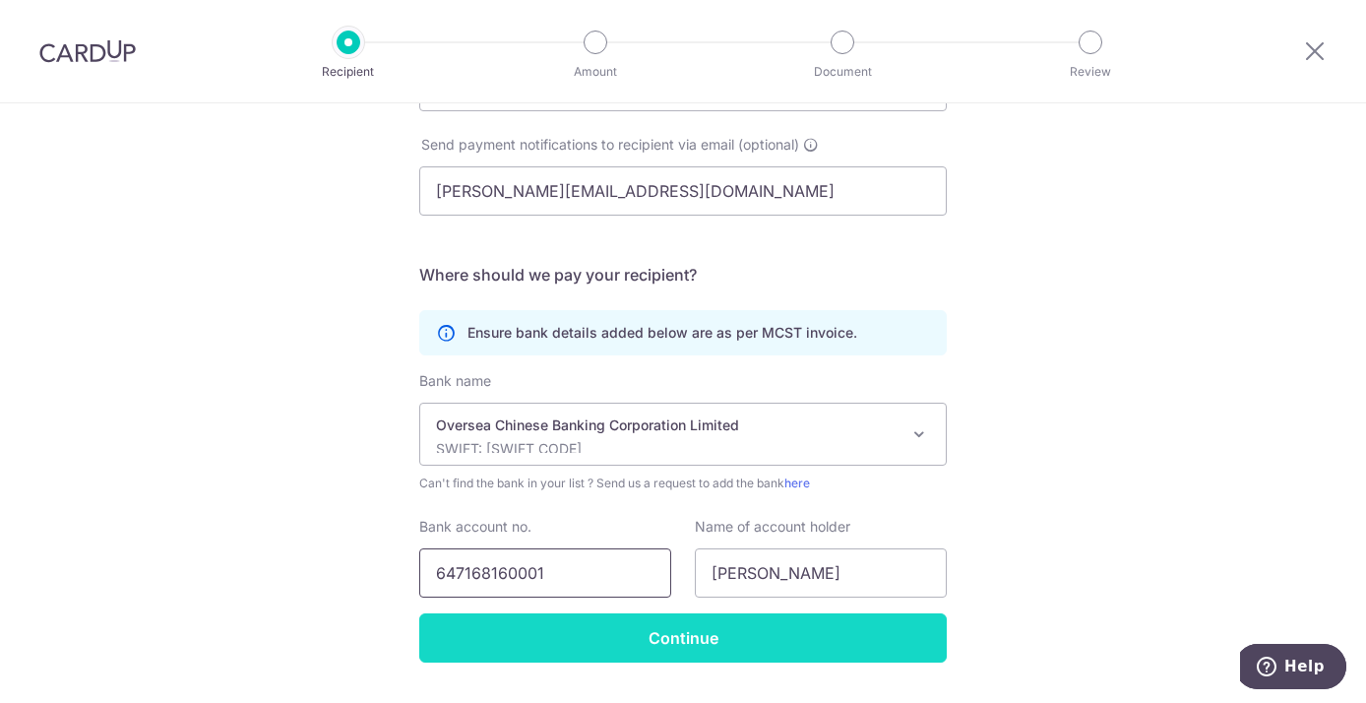
type input "647168160001"
click at [679, 629] on input "Continue" at bounding box center [682, 637] width 527 height 49
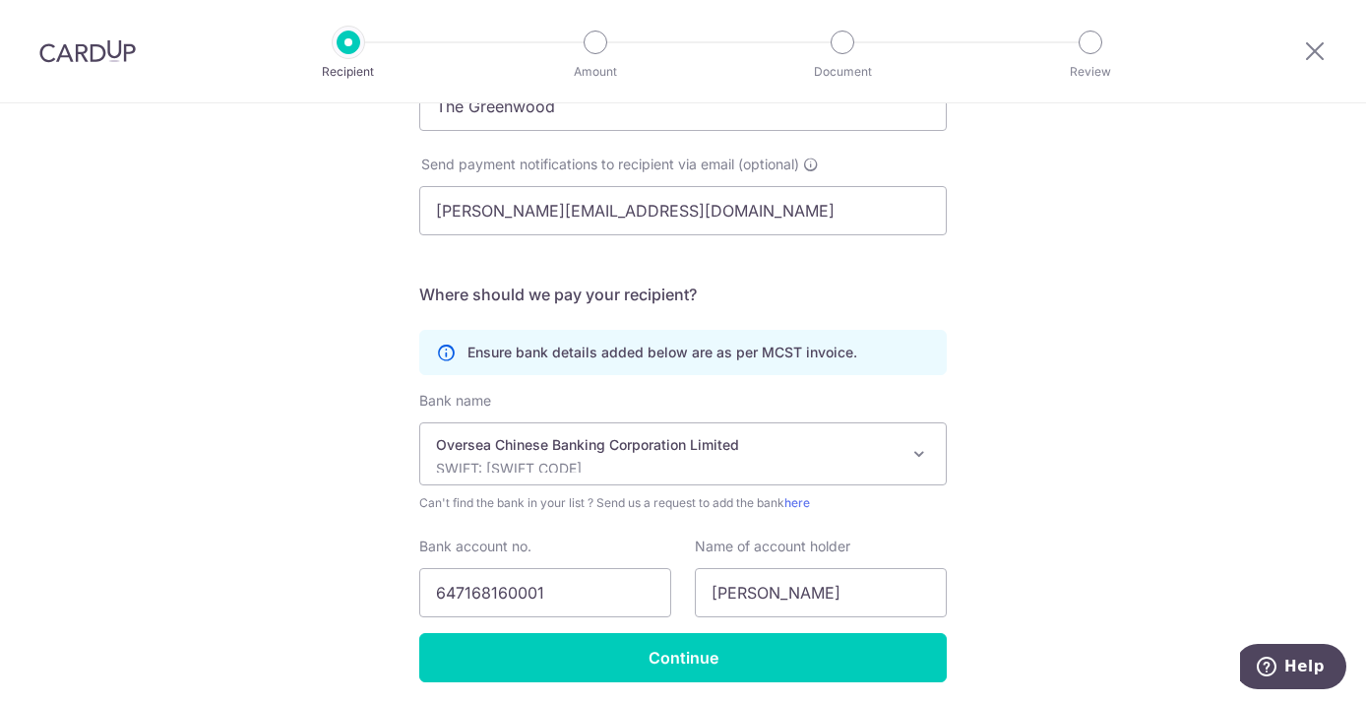
scroll to position [427, 0]
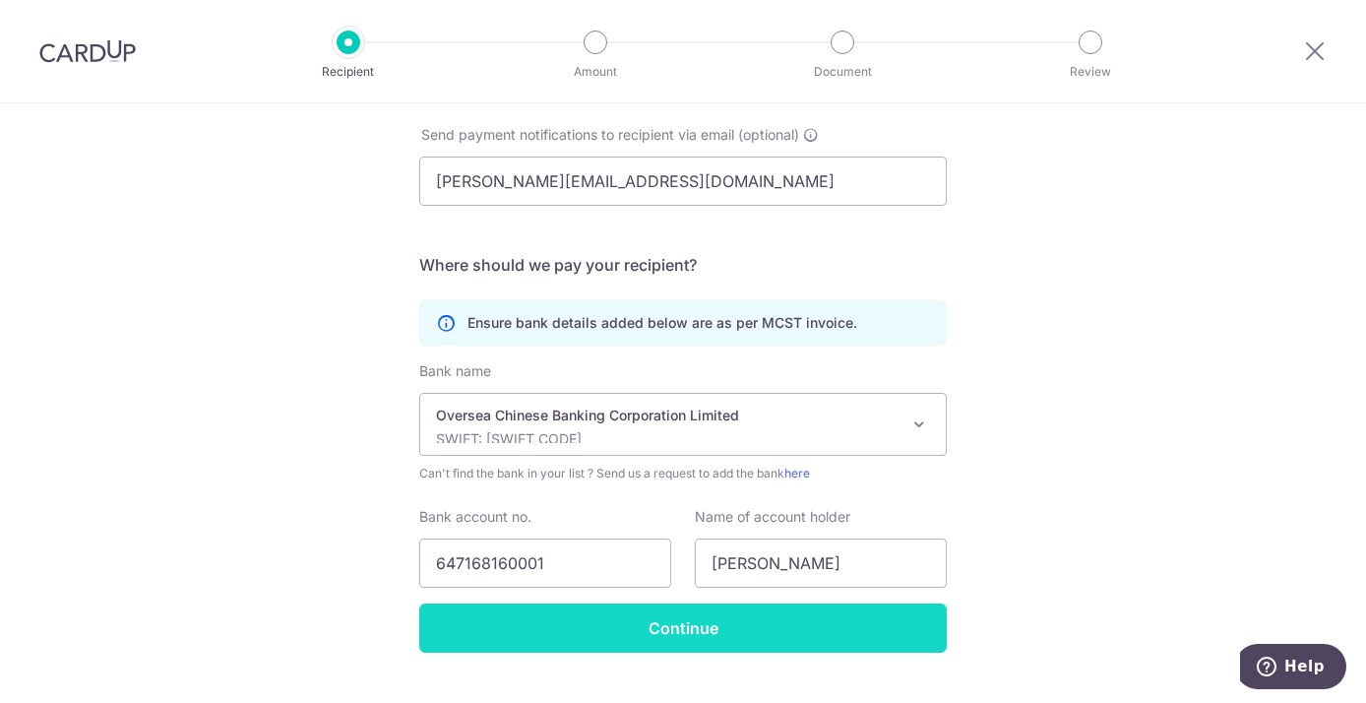
click at [658, 622] on input "Continue" at bounding box center [682, 627] width 527 height 49
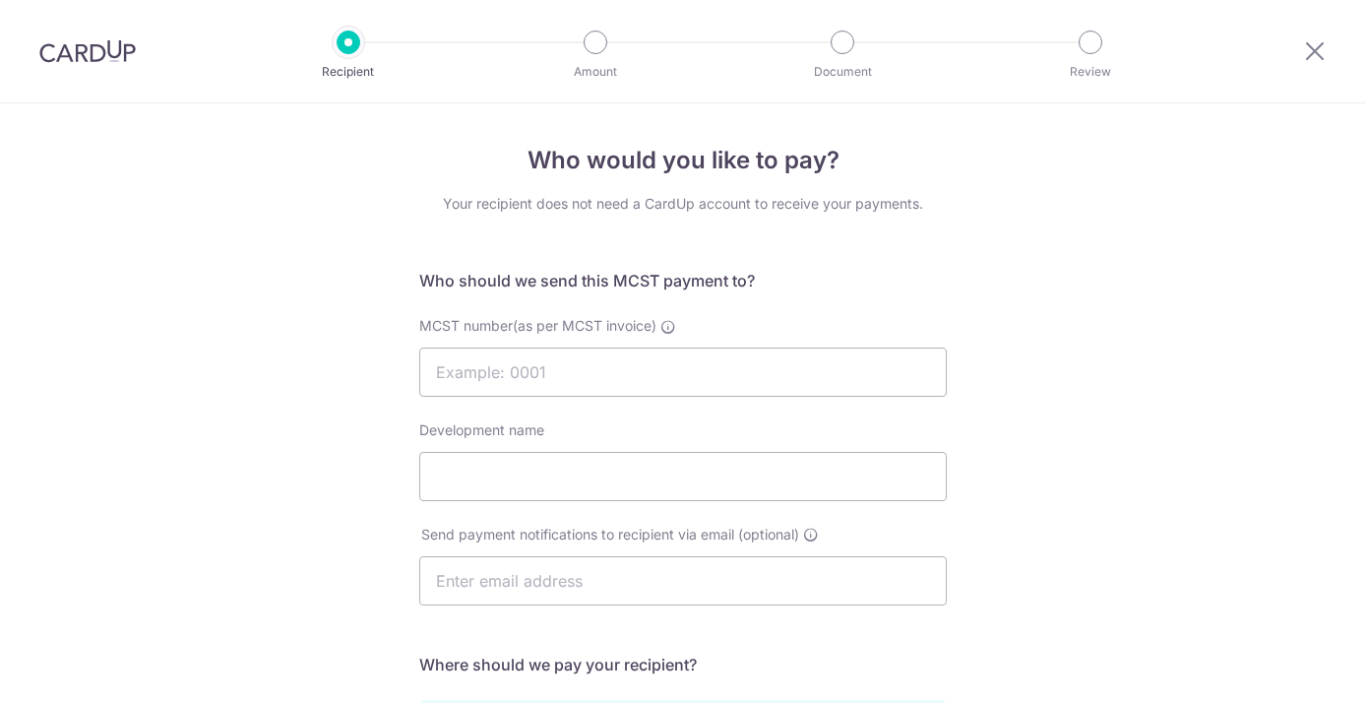
select select "12"
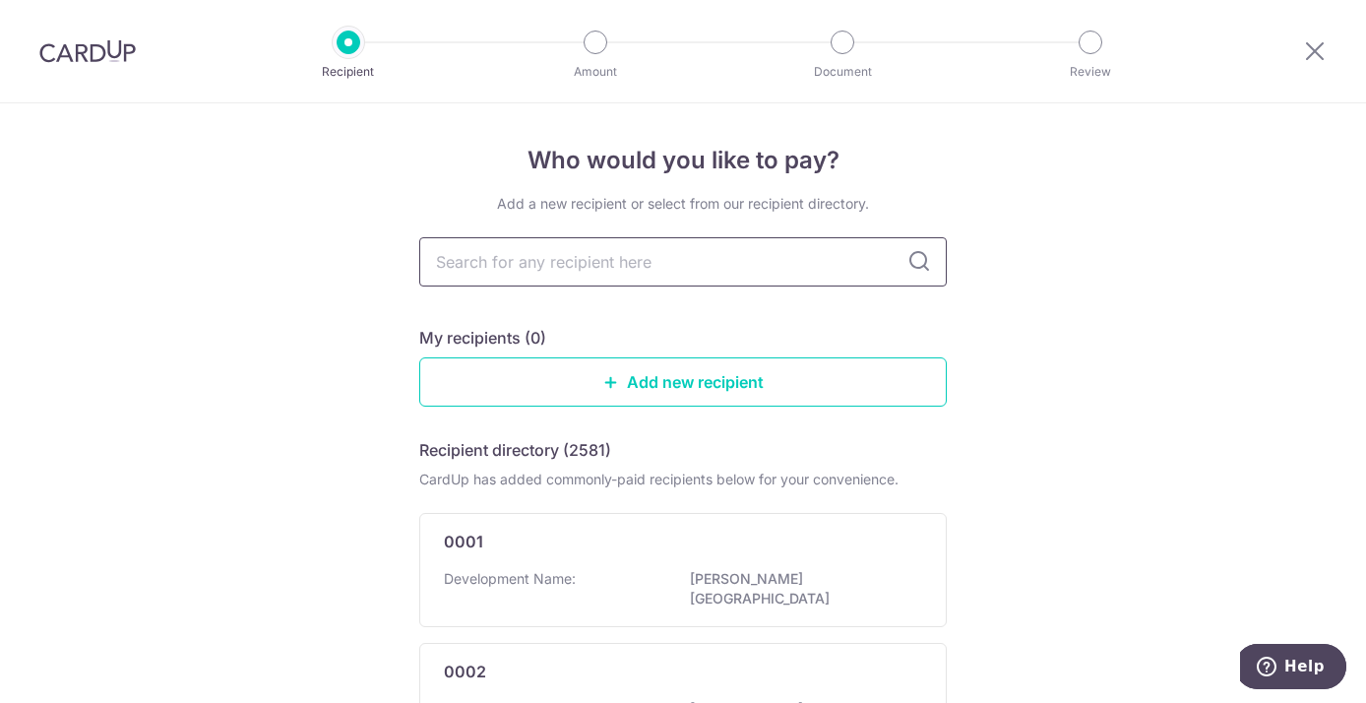
click at [655, 265] on input "text" at bounding box center [682, 261] width 527 height 49
type input "370"
type input "37090"
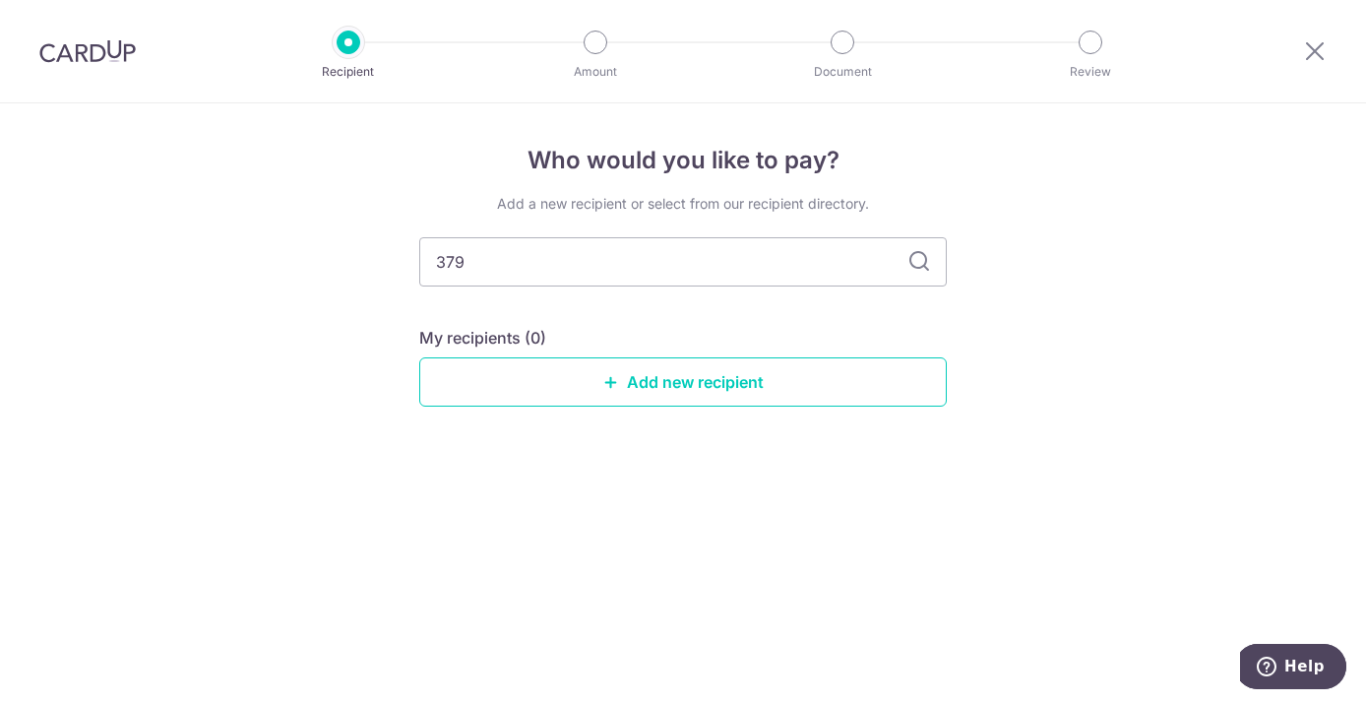
type input "3790"
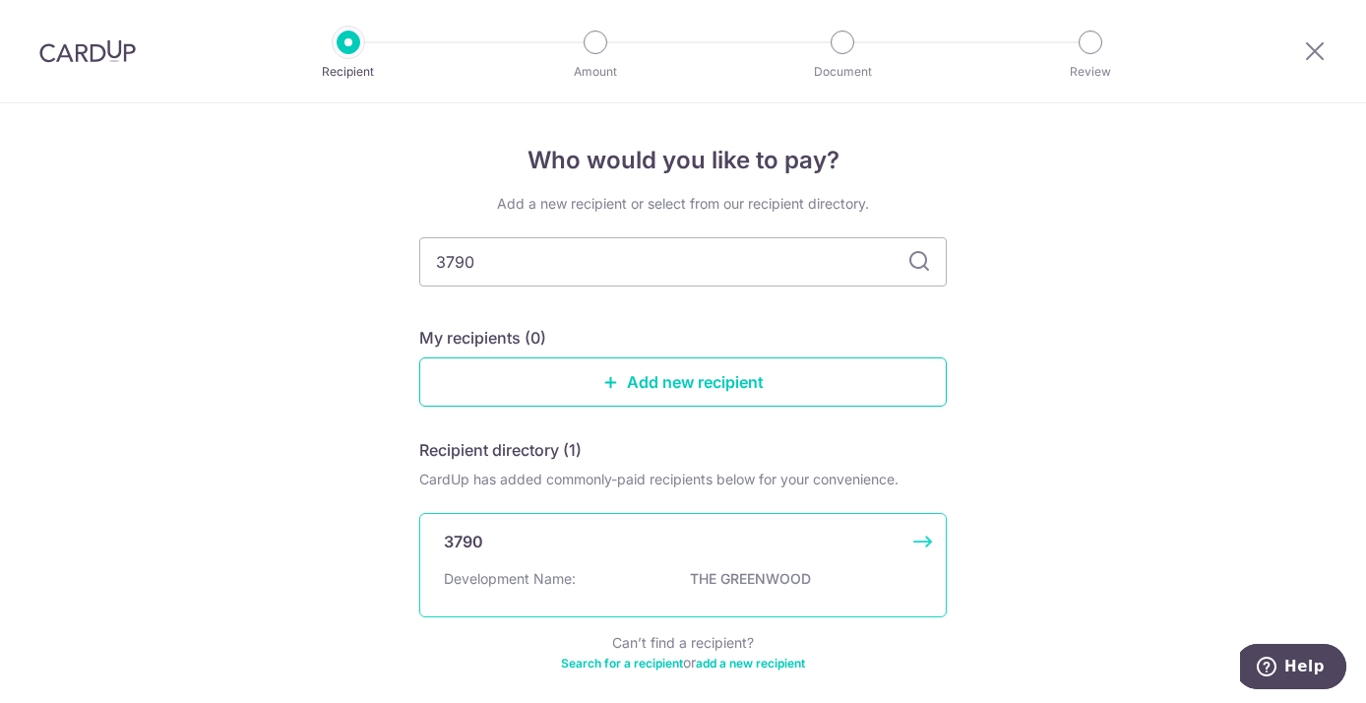
click at [633, 559] on div "3790 Development Name: THE GREENWOOD" at bounding box center [682, 565] width 527 height 104
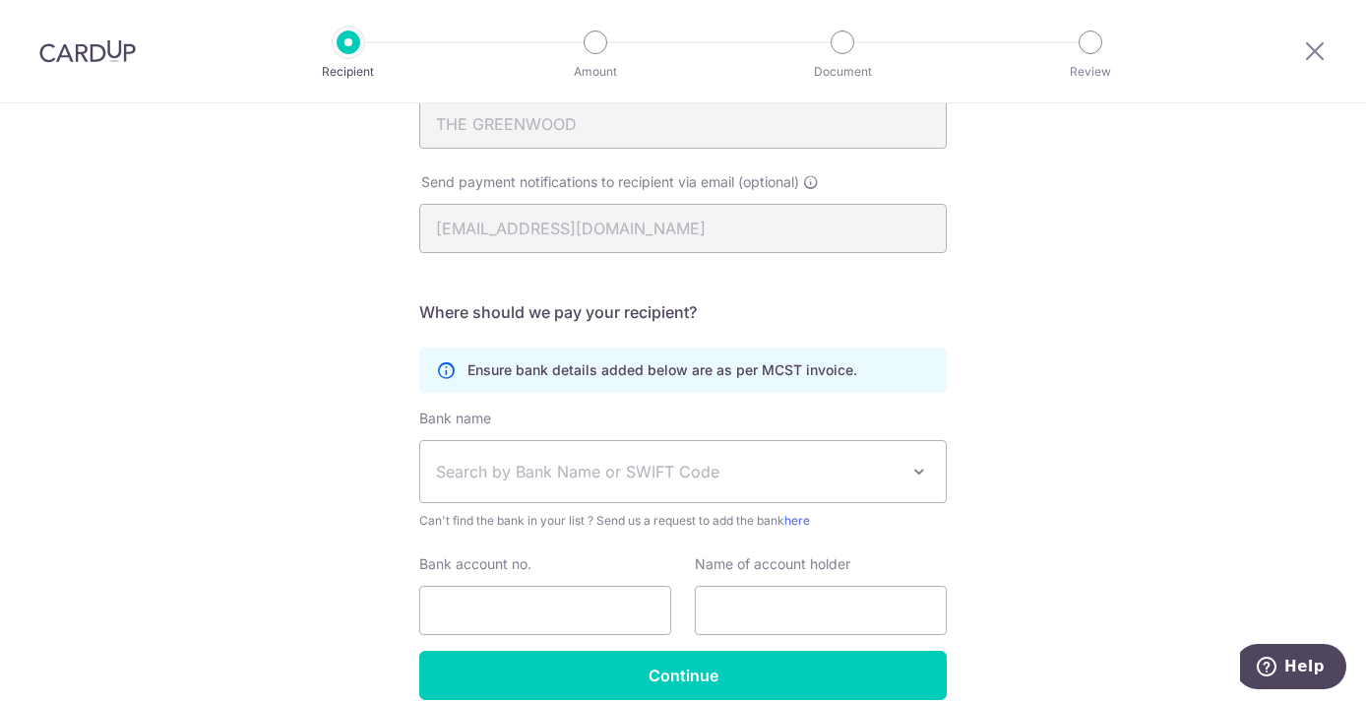
scroll to position [442, 0]
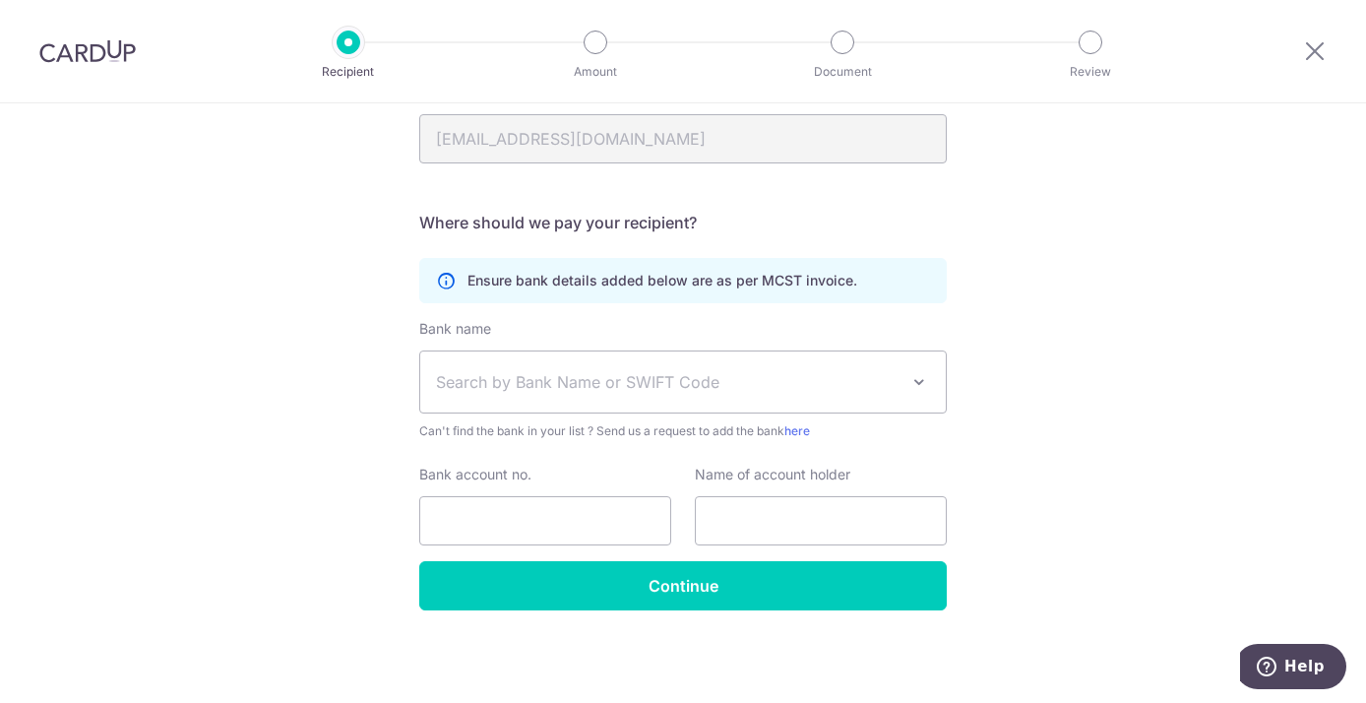
click at [755, 381] on span "Search by Bank Name or SWIFT Code" at bounding box center [667, 382] width 462 height 24
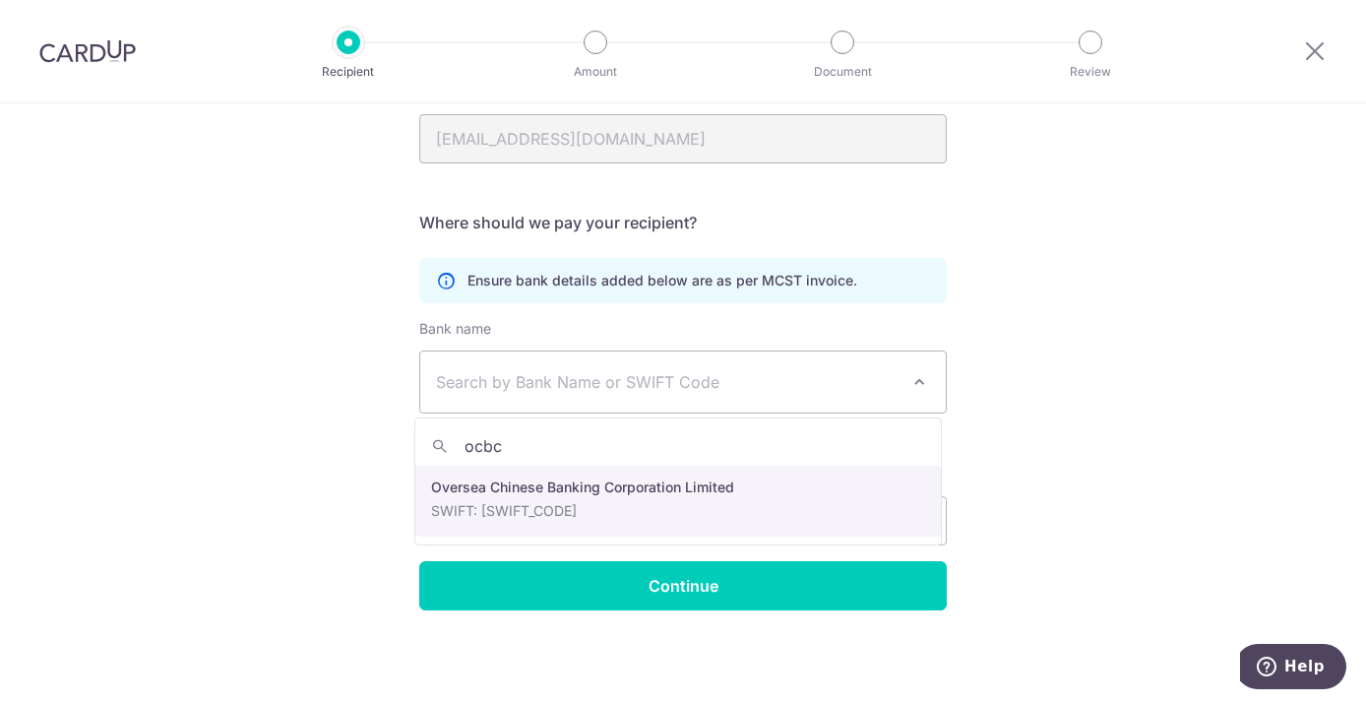
type input "ocbc"
select select "12"
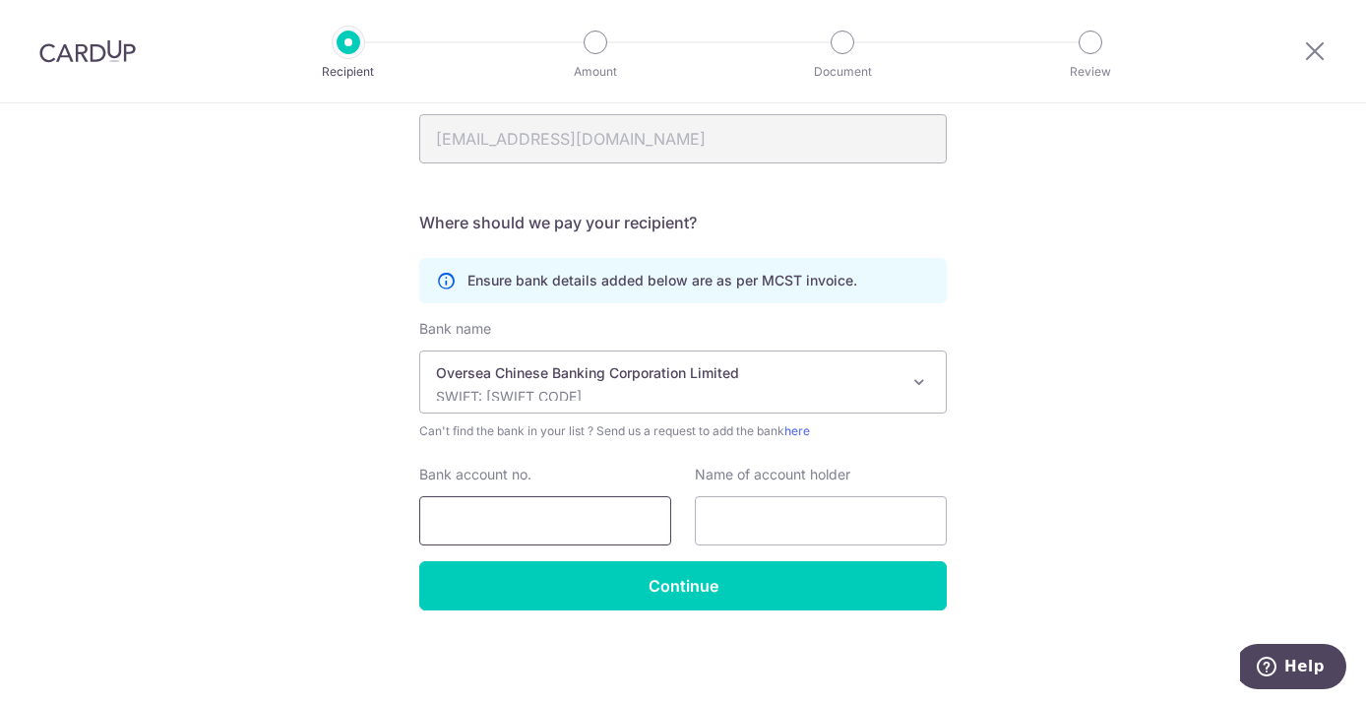
click at [538, 514] on input "Bank account no." at bounding box center [545, 520] width 252 height 49
type input "647168160001"
type input "[PERSON_NAME]"
click at [670, 594] on input "Continue" at bounding box center [682, 585] width 527 height 49
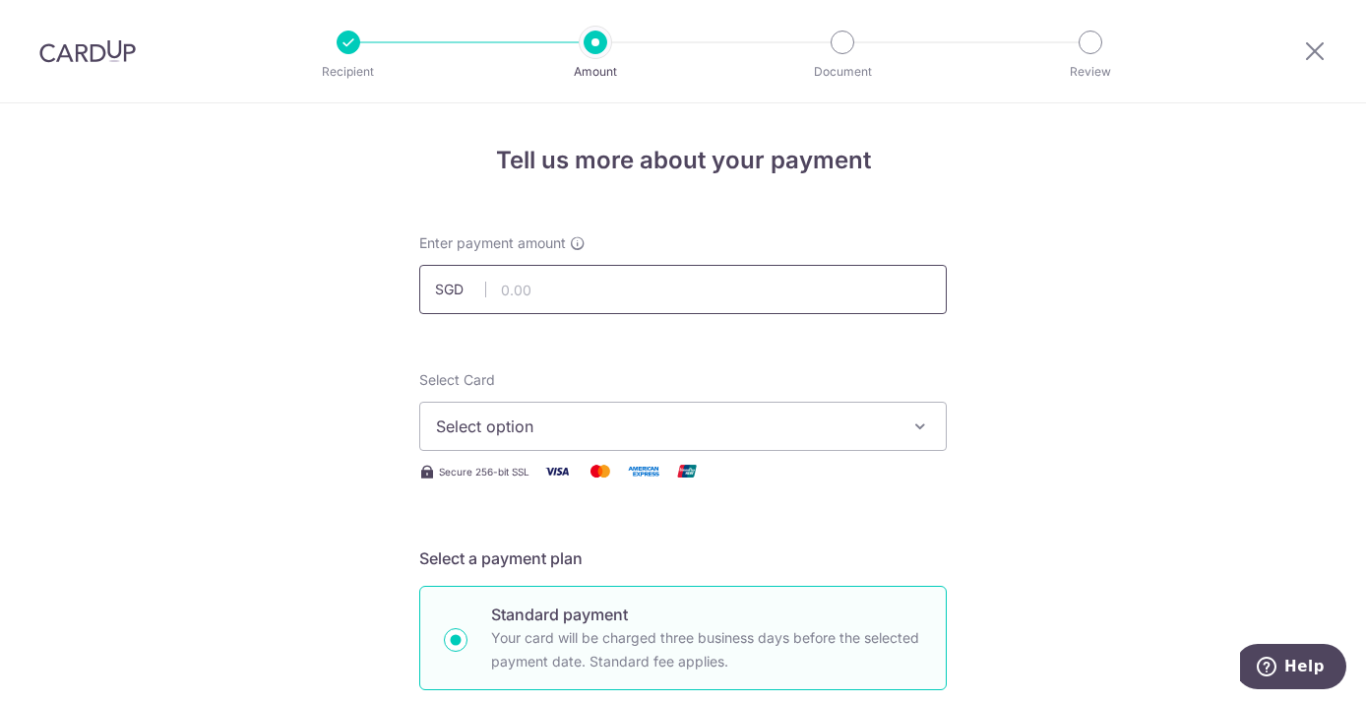
click at [525, 292] on input "text" at bounding box center [682, 289] width 527 height 49
type input "4,026.00"
click at [558, 413] on button "Select option" at bounding box center [682, 425] width 527 height 49
click at [528, 474] on span "Add credit card" at bounding box center [700, 481] width 459 height 20
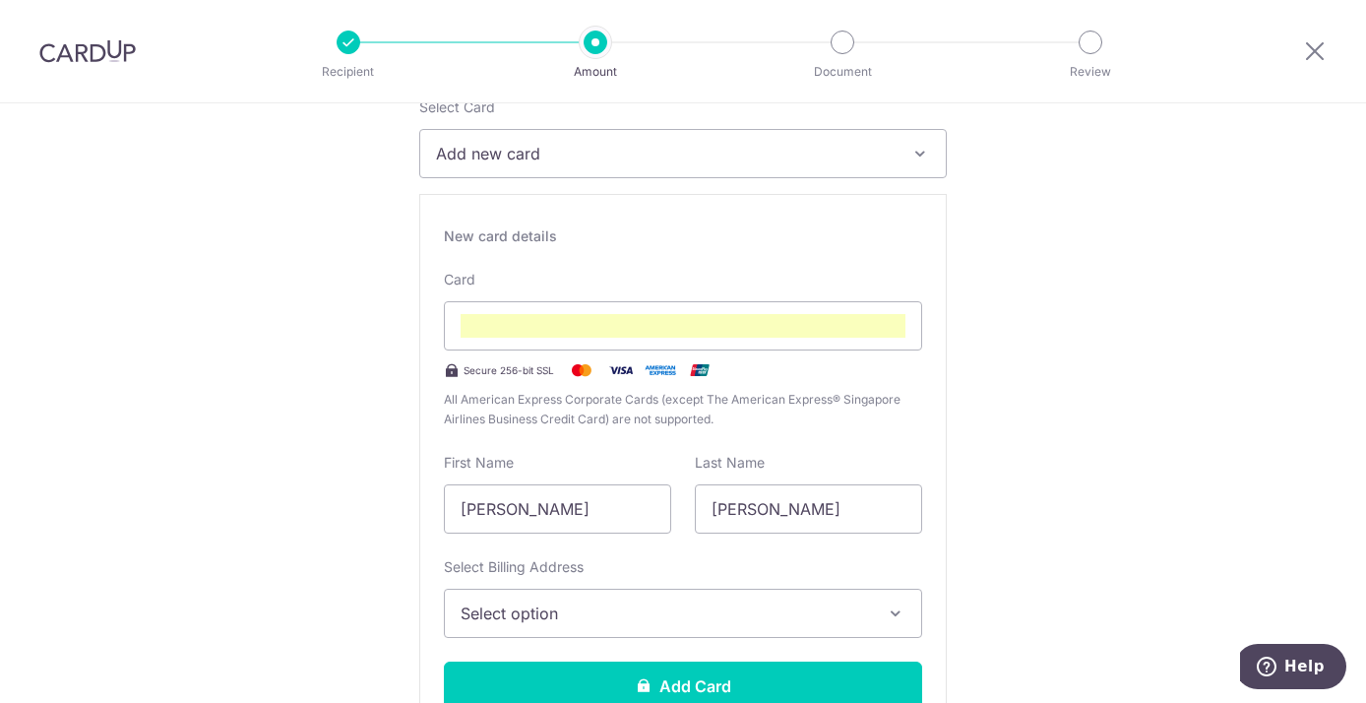
scroll to position [462, 0]
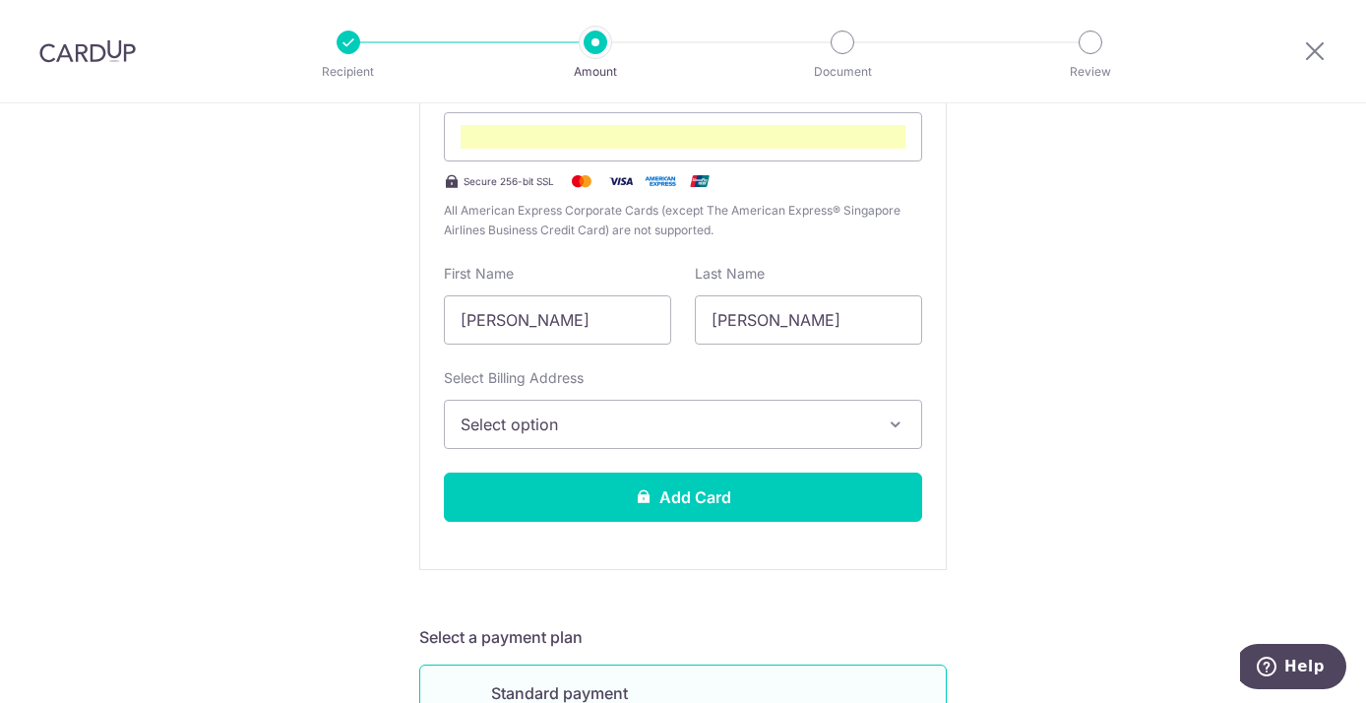
click at [683, 426] on span "Select option" at bounding box center [665, 424] width 409 height 24
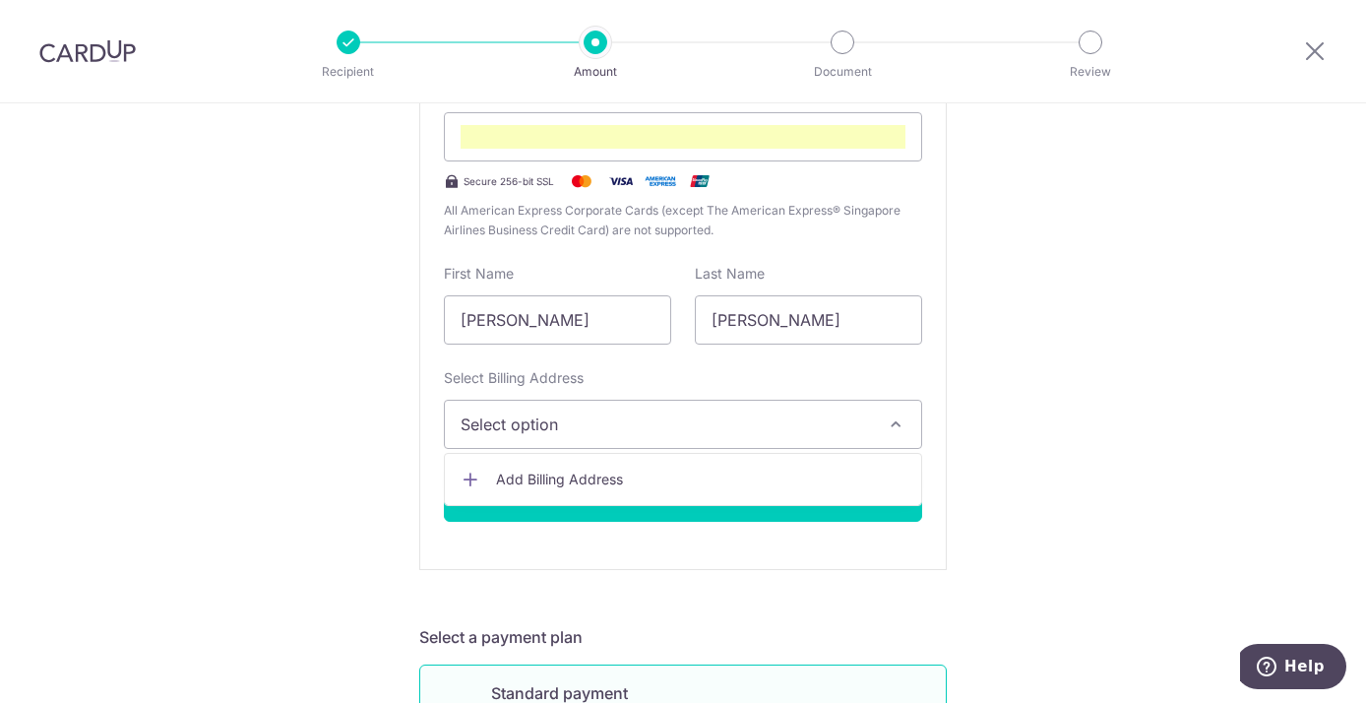
click at [654, 425] on span "Select option" at bounding box center [665, 424] width 409 height 24
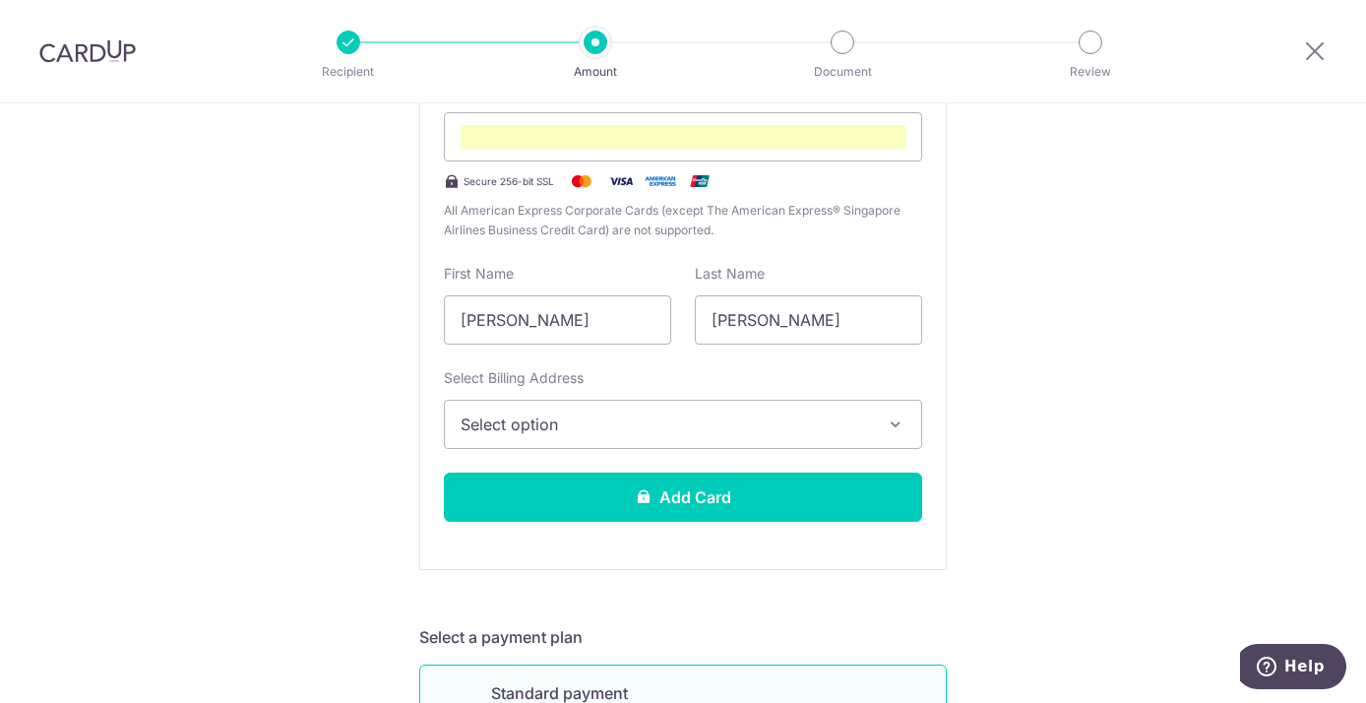
click at [654, 425] on span "Select option" at bounding box center [665, 424] width 409 height 24
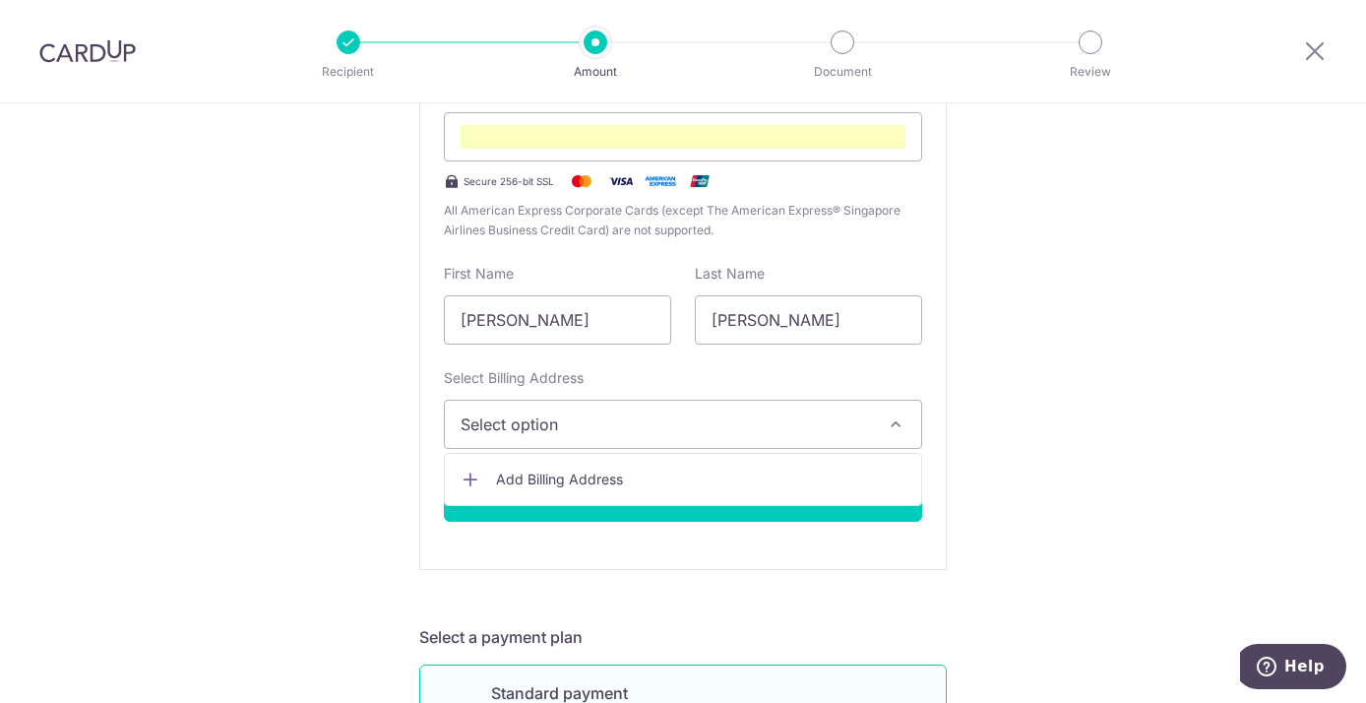
click at [571, 481] on span "Add Billing Address" at bounding box center [700, 479] width 409 height 20
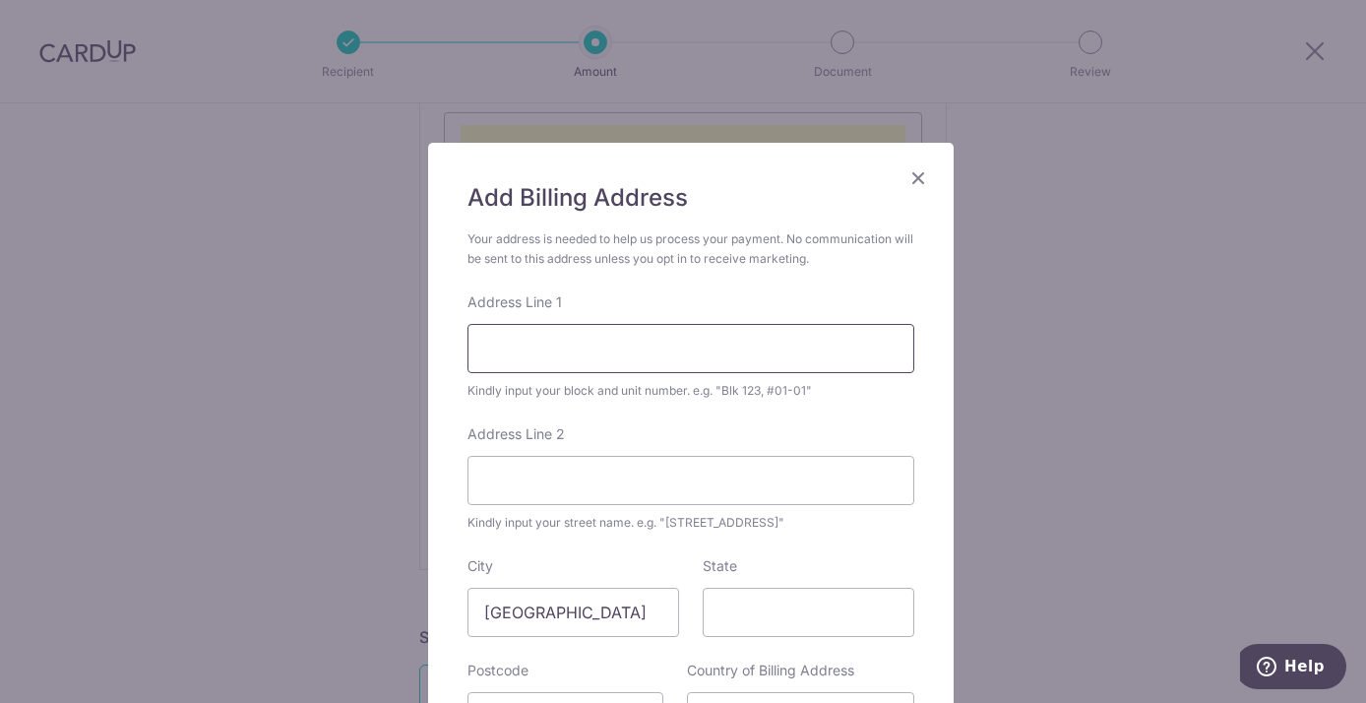
click at [560, 346] on input "Address Line 1" at bounding box center [690, 348] width 447 height 49
type input "[STREET_ADDRESS]"
type input "287096"
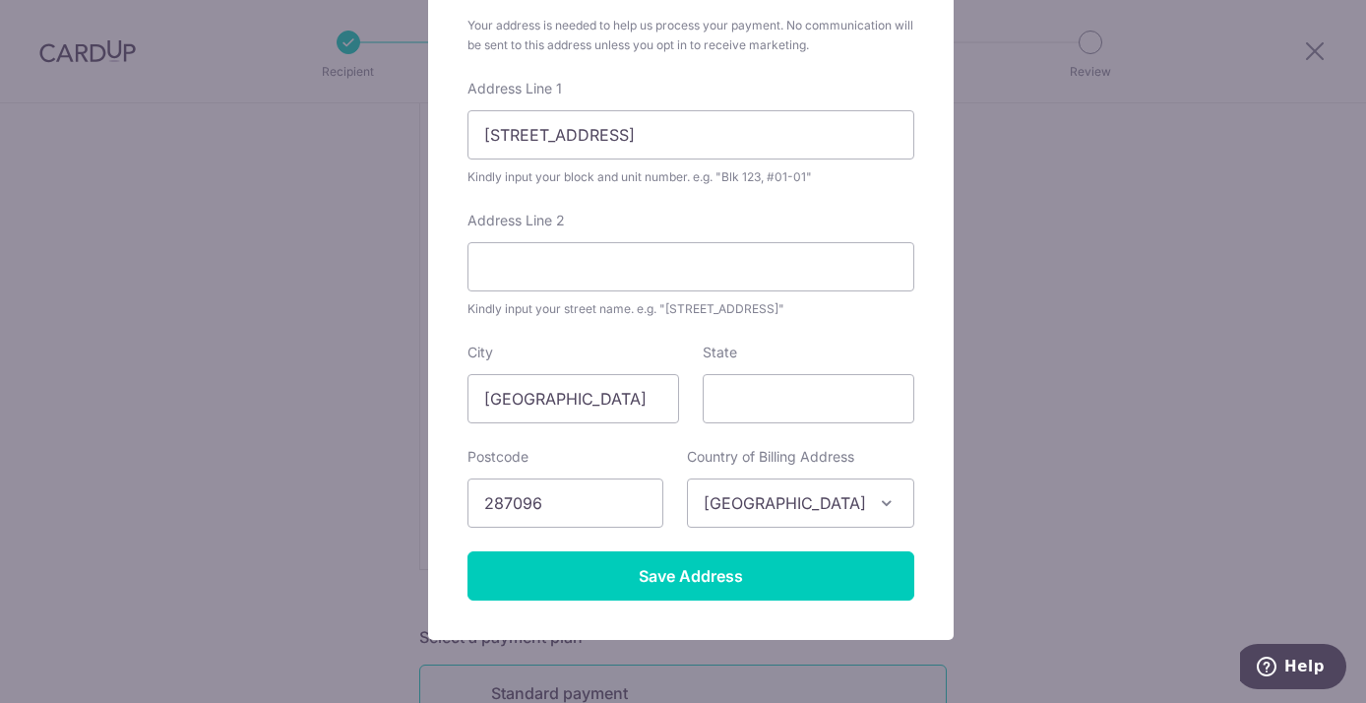
scroll to position [216, 0]
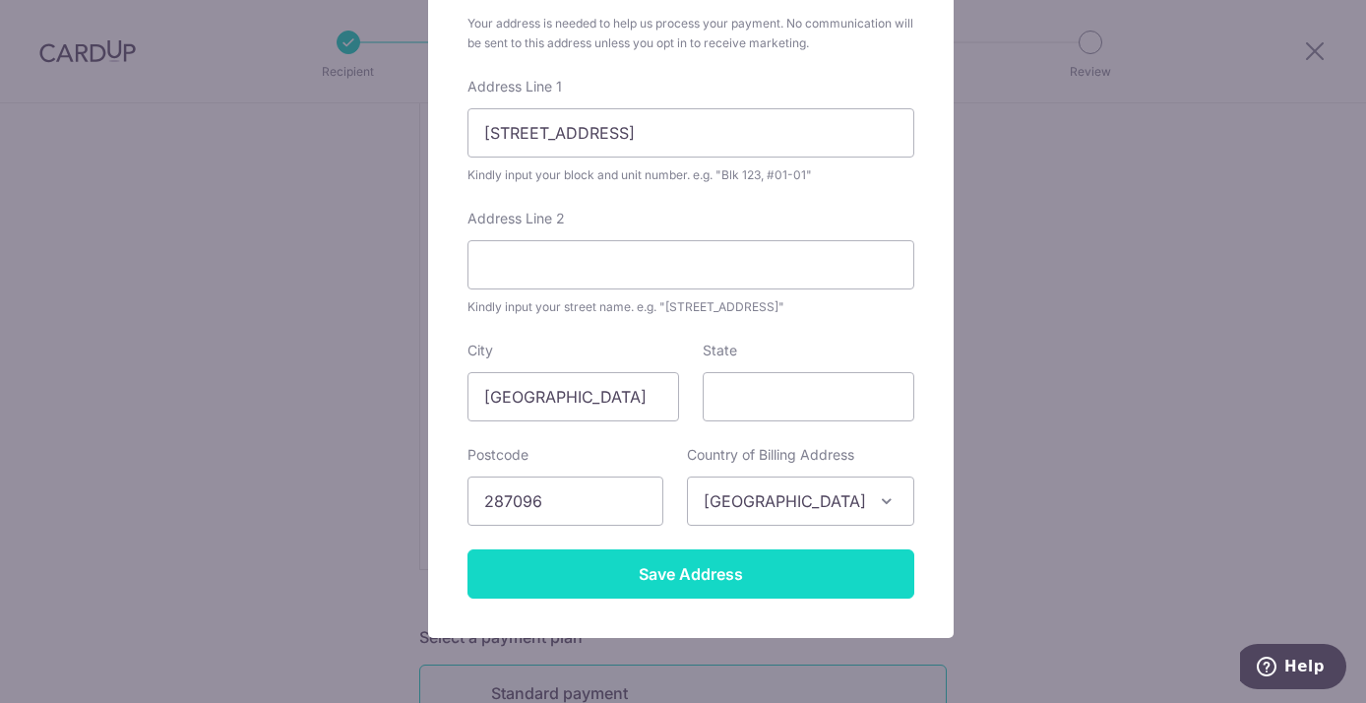
click at [647, 570] on input "Save Address" at bounding box center [690, 573] width 447 height 49
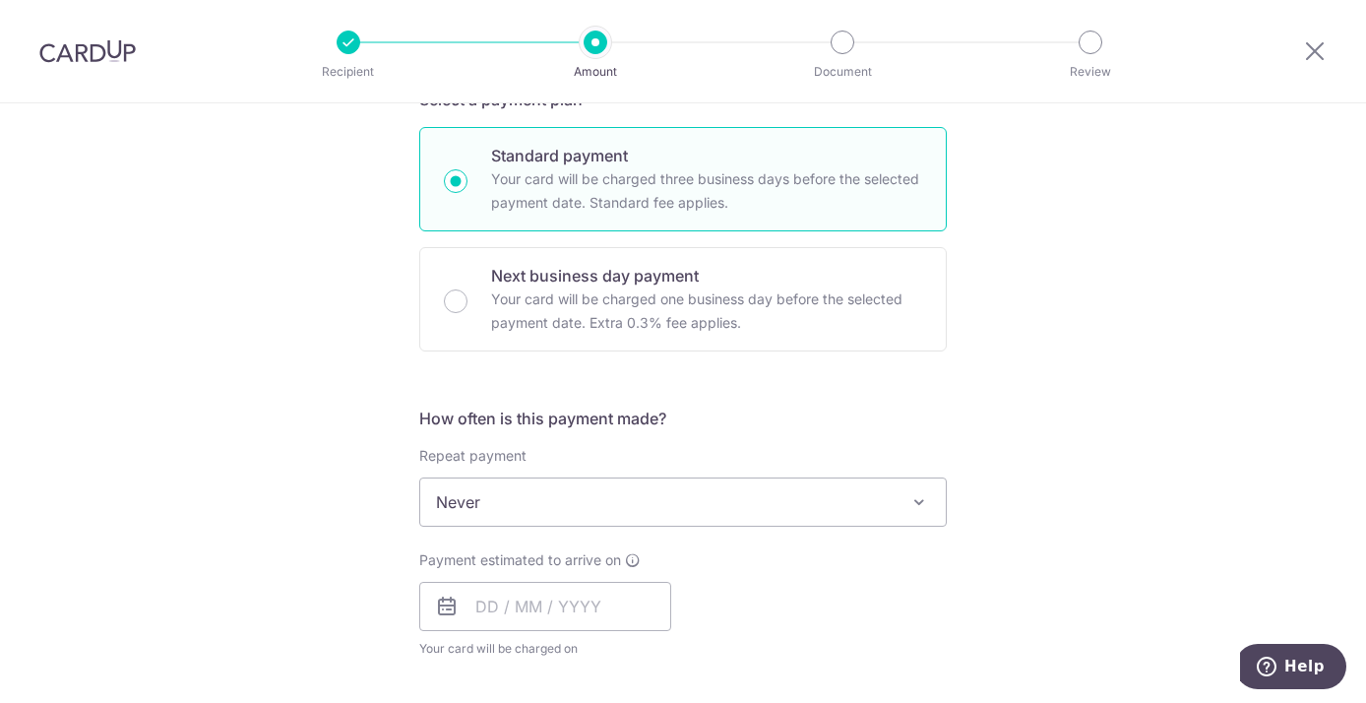
scroll to position [1003, 0]
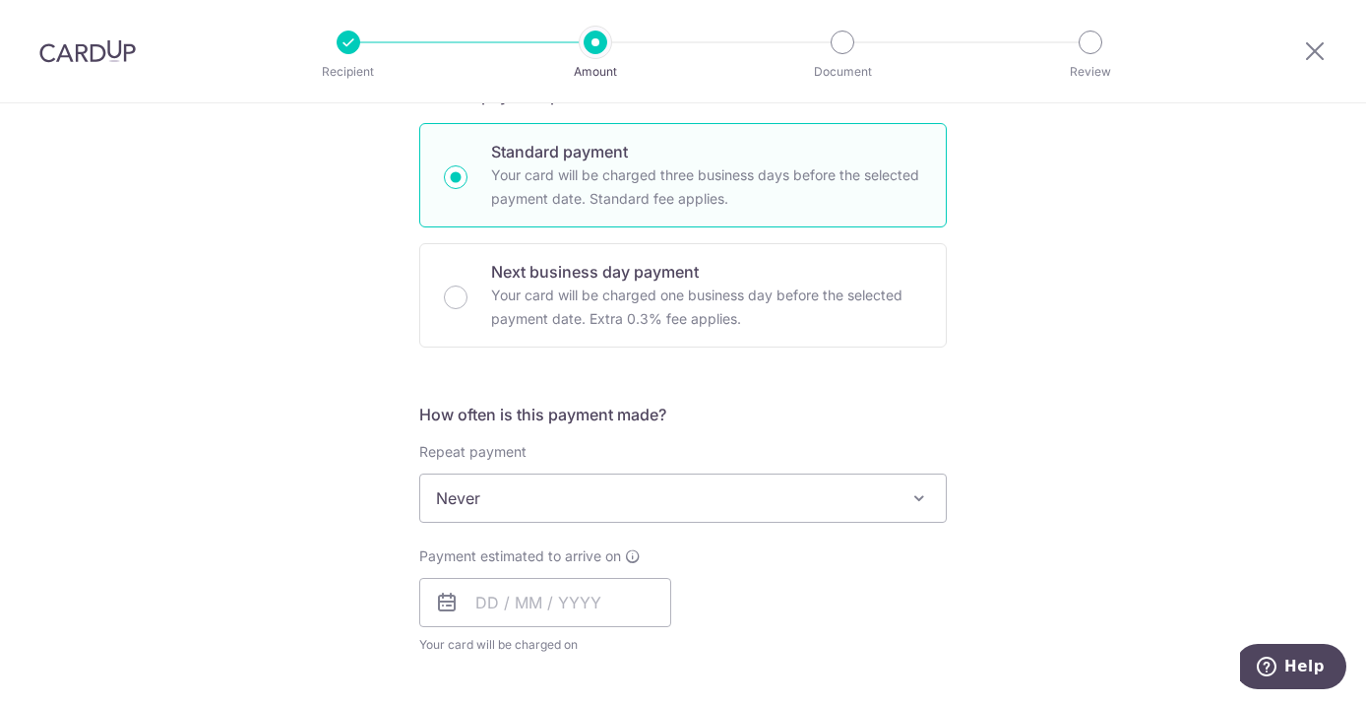
click at [908, 490] on span at bounding box center [919, 498] width 24 height 24
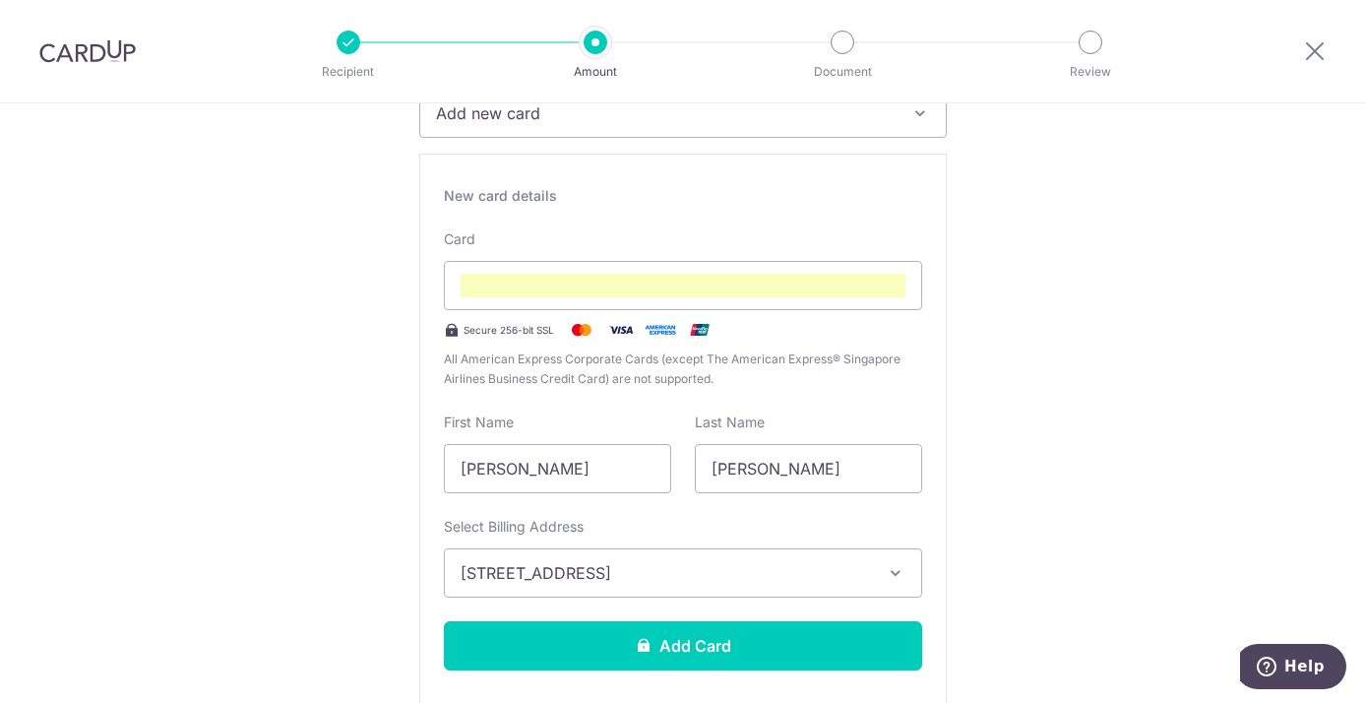
scroll to position [0, 0]
